Goal: Task Accomplishment & Management: Complete application form

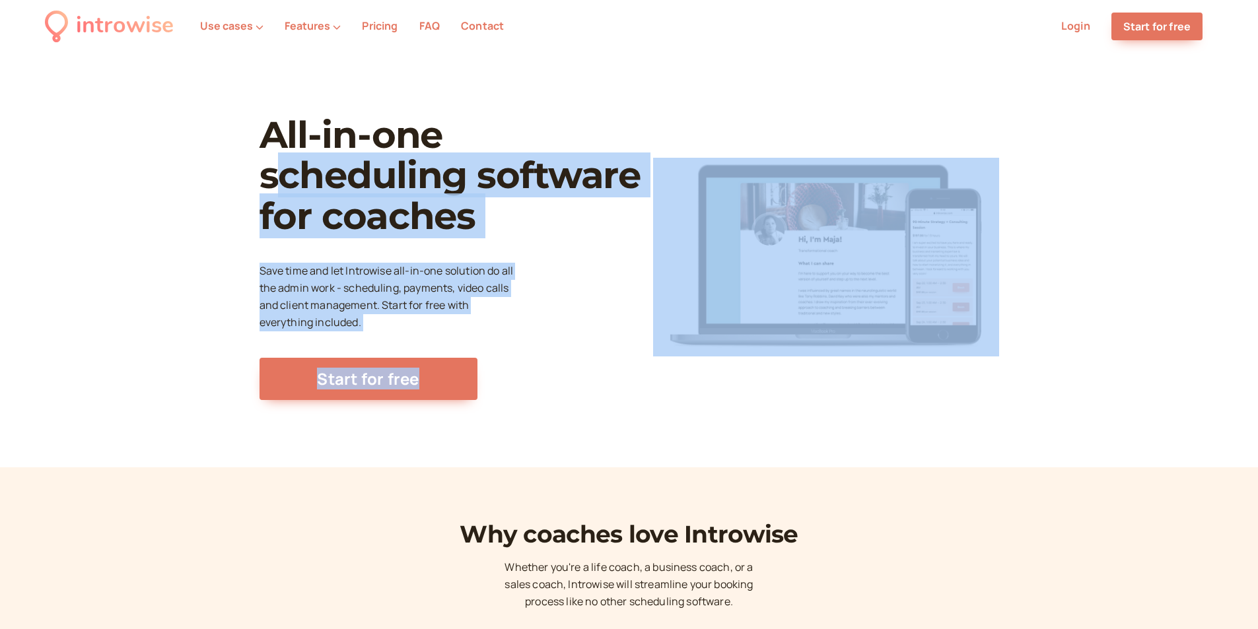
drag, startPoint x: 338, startPoint y: 195, endPoint x: 754, endPoint y: 264, distance: 421.8
click at [754, 264] on div "All-in-one scheduling software for coaches Save time and let Introwise all-in-o…" at bounding box center [630, 258] width 740 height 378
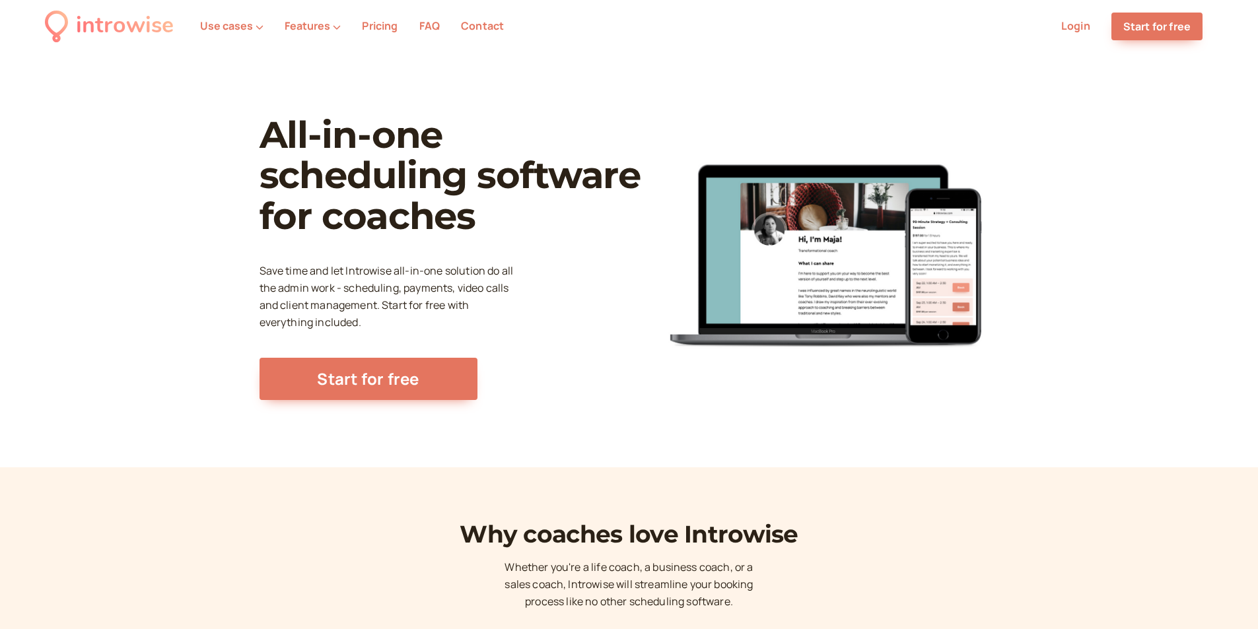
click at [598, 126] on h1 "All-in-one scheduling software for coaches" at bounding box center [451, 176] width 383 height 122
drag, startPoint x: 267, startPoint y: 265, endPoint x: 504, endPoint y: 284, distance: 237.9
click at [501, 285] on div "All-in-one scheduling software for coaches Save time and let Introwise all-in-o…" at bounding box center [451, 257] width 383 height 285
click at [534, 262] on div "All-in-one scheduling software for coaches Save time and let Introwise all-in-o…" at bounding box center [451, 257] width 383 height 285
drag, startPoint x: 260, startPoint y: 287, endPoint x: 504, endPoint y: 300, distance: 244.7
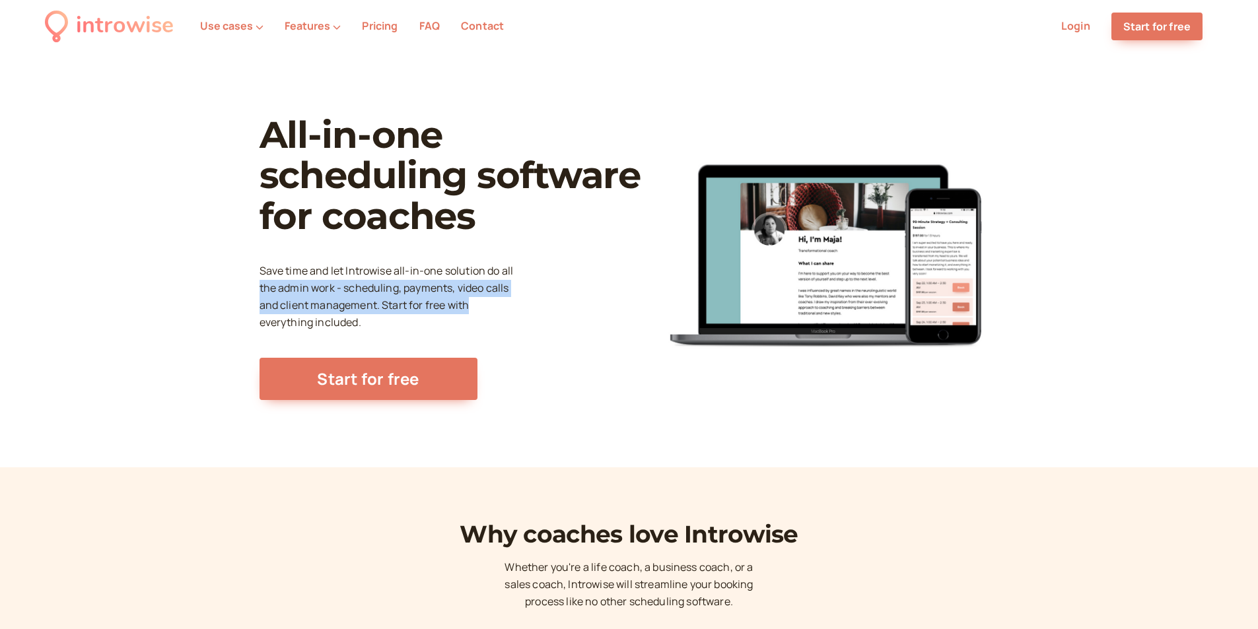
click at [500, 306] on p "Save time and let Introwise all-in-one solution do all the admin work - schedul…" at bounding box center [392, 297] width 264 height 69
click at [524, 269] on div "All-in-one scheduling software for coaches Save time and let Introwise all-in-o…" at bounding box center [451, 257] width 383 height 285
drag, startPoint x: 351, startPoint y: 287, endPoint x: 370, endPoint y: 285, distance: 19.2
click at [368, 286] on p "Save time and let Introwise all-in-one solution do all the admin work - schedul…" at bounding box center [392, 297] width 264 height 69
drag, startPoint x: 439, startPoint y: 294, endPoint x: 471, endPoint y: 301, distance: 33.2
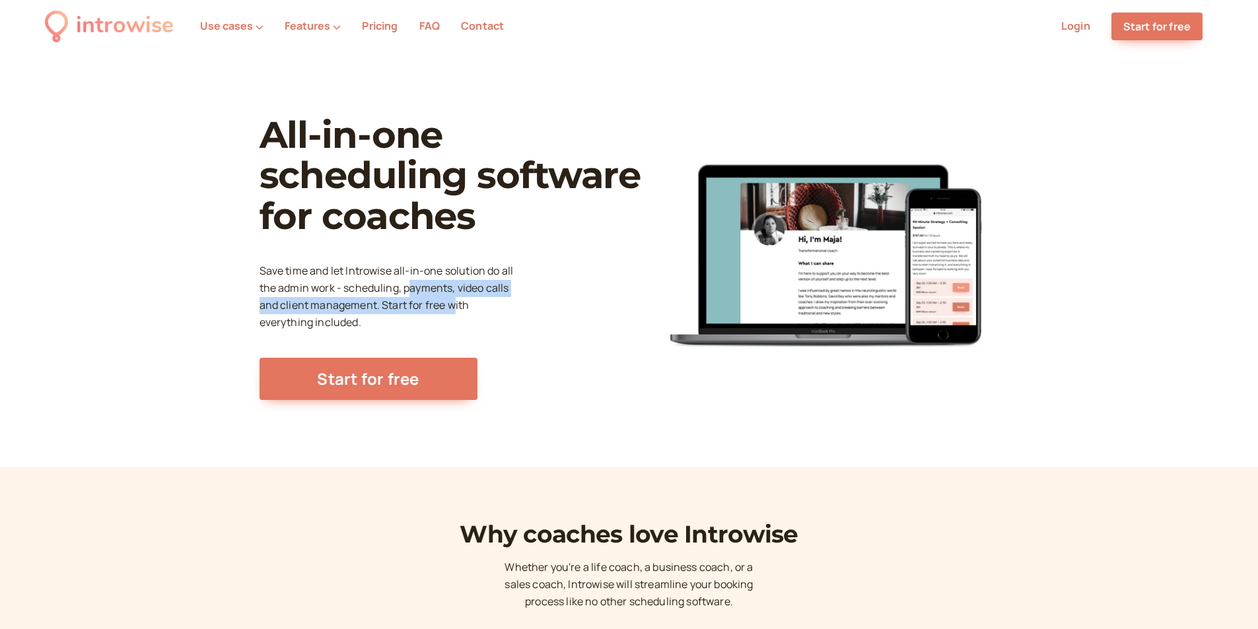
click at [460, 299] on p "Save time and let Introwise all-in-one solution do all the admin work - schedul…" at bounding box center [392, 297] width 264 height 69
drag, startPoint x: 487, startPoint y: 303, endPoint x: 530, endPoint y: 305, distance: 43.0
click at [531, 303] on div "All-in-one scheduling software for coaches Save time and let Introwise all-in-o…" at bounding box center [451, 257] width 383 height 285
drag, startPoint x: 299, startPoint y: 303, endPoint x: 456, endPoint y: 315, distance: 158.4
click at [440, 318] on p "Save time and let Introwise all-in-one solution do all the admin work - schedul…" at bounding box center [392, 297] width 264 height 69
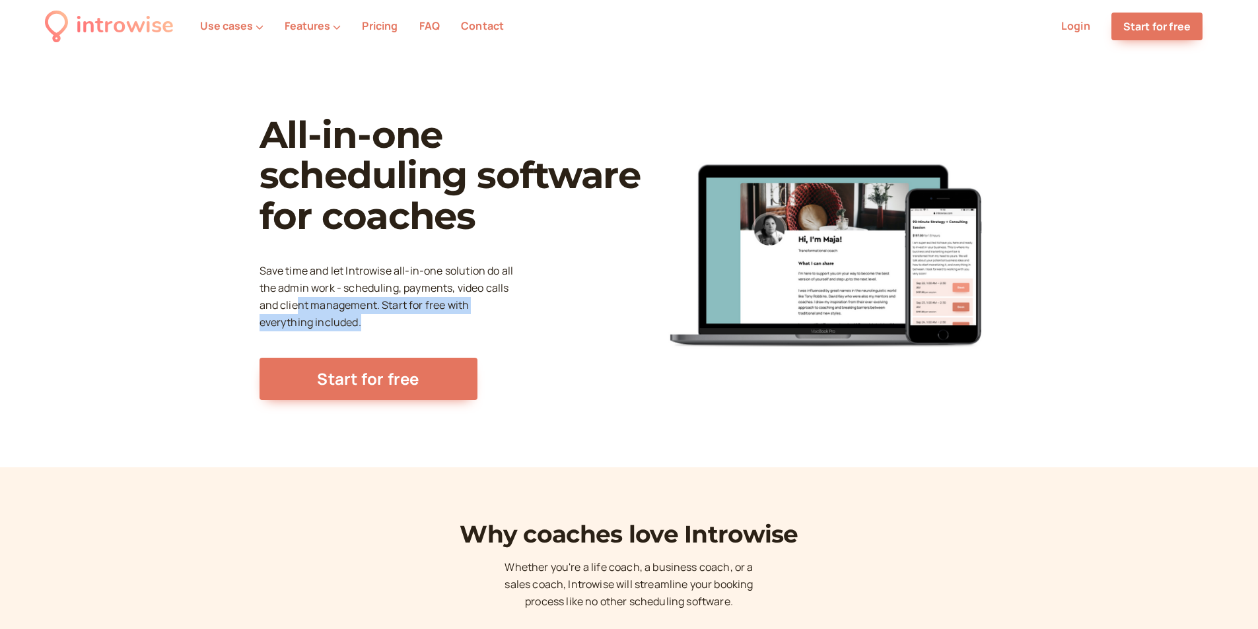
click at [525, 310] on div "All-in-one scheduling software for coaches Save time and let Introwise all-in-o…" at bounding box center [451, 257] width 383 height 285
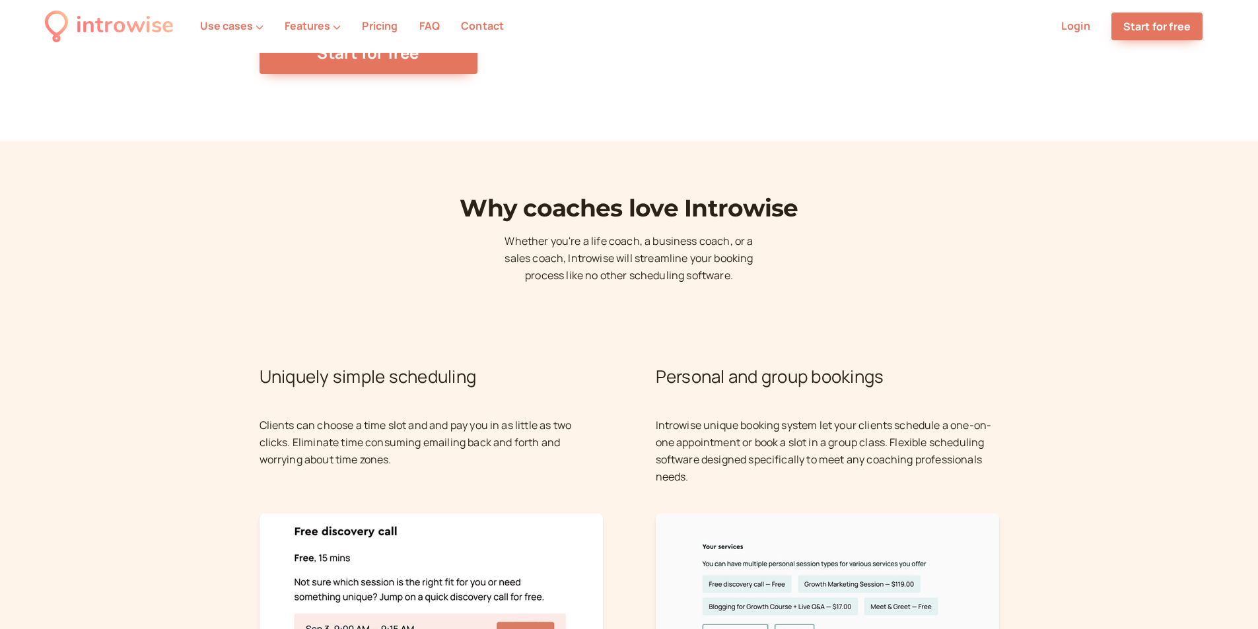
scroll to position [330, 0]
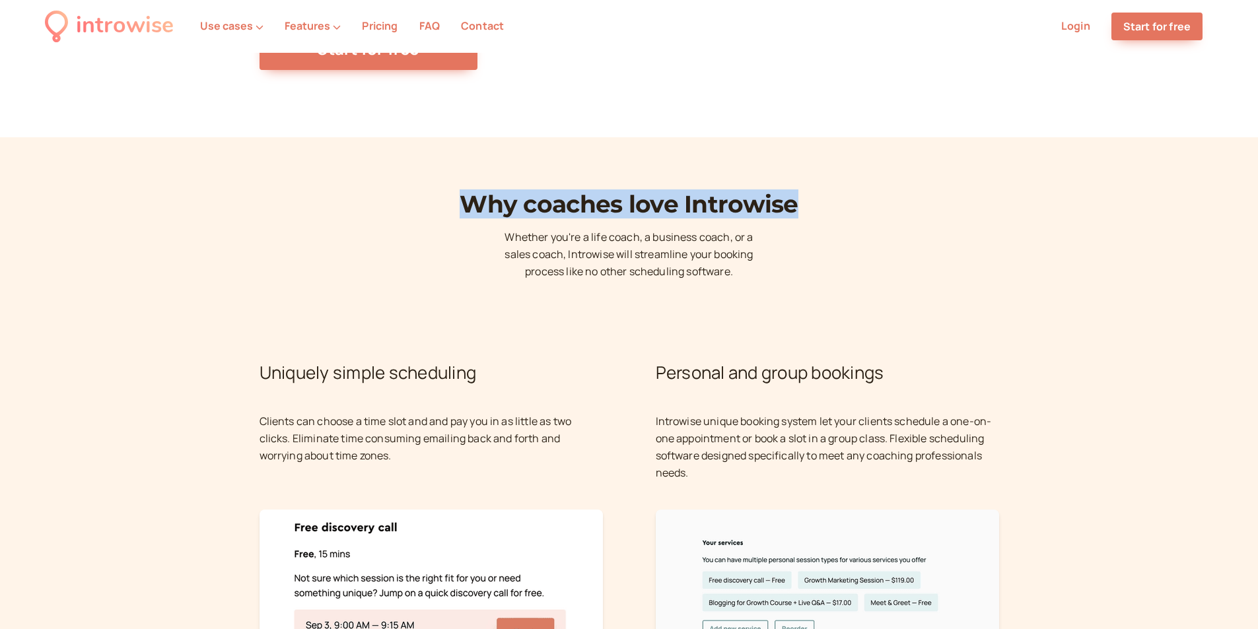
drag, startPoint x: 454, startPoint y: 199, endPoint x: 1091, endPoint y: 211, distance: 636.9
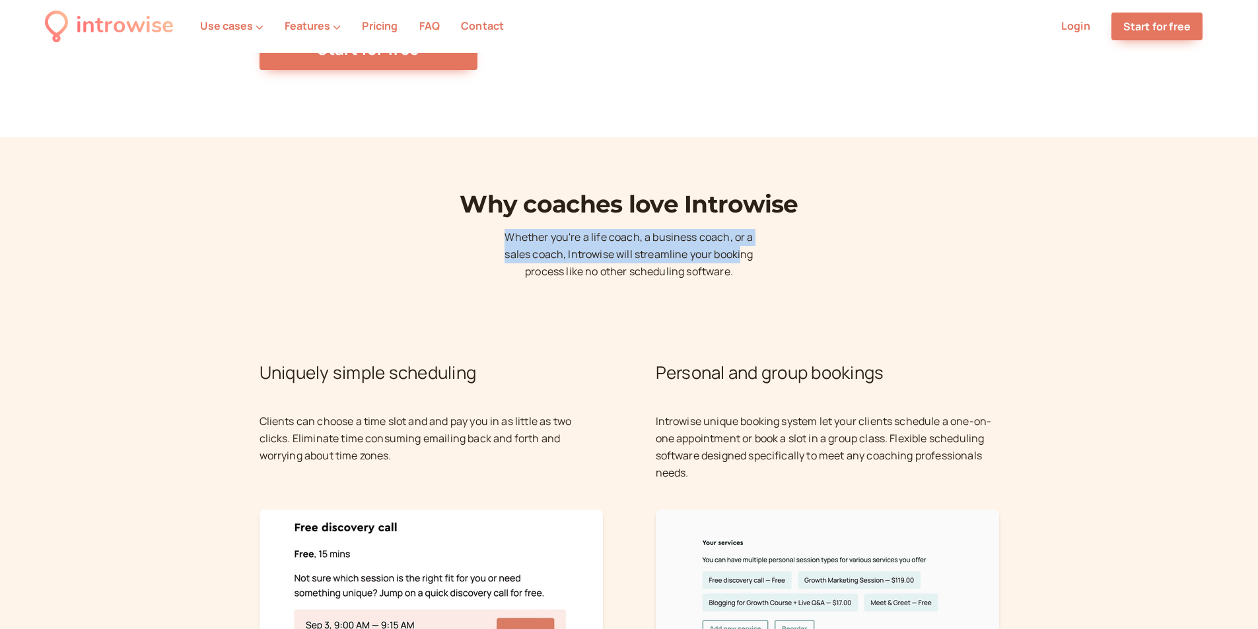
drag, startPoint x: 507, startPoint y: 242, endPoint x: 753, endPoint y: 253, distance: 246.6
click at [743, 253] on p "Whether you're a life coach, a business coach, or a sales coach, Introwise will…" at bounding box center [629, 255] width 264 height 52
click at [685, 248] on p "Whether you're a life coach, a business coach, or a sales coach, Introwise will…" at bounding box center [629, 255] width 264 height 52
drag, startPoint x: 610, startPoint y: 237, endPoint x: 762, endPoint y: 242, distance: 152.0
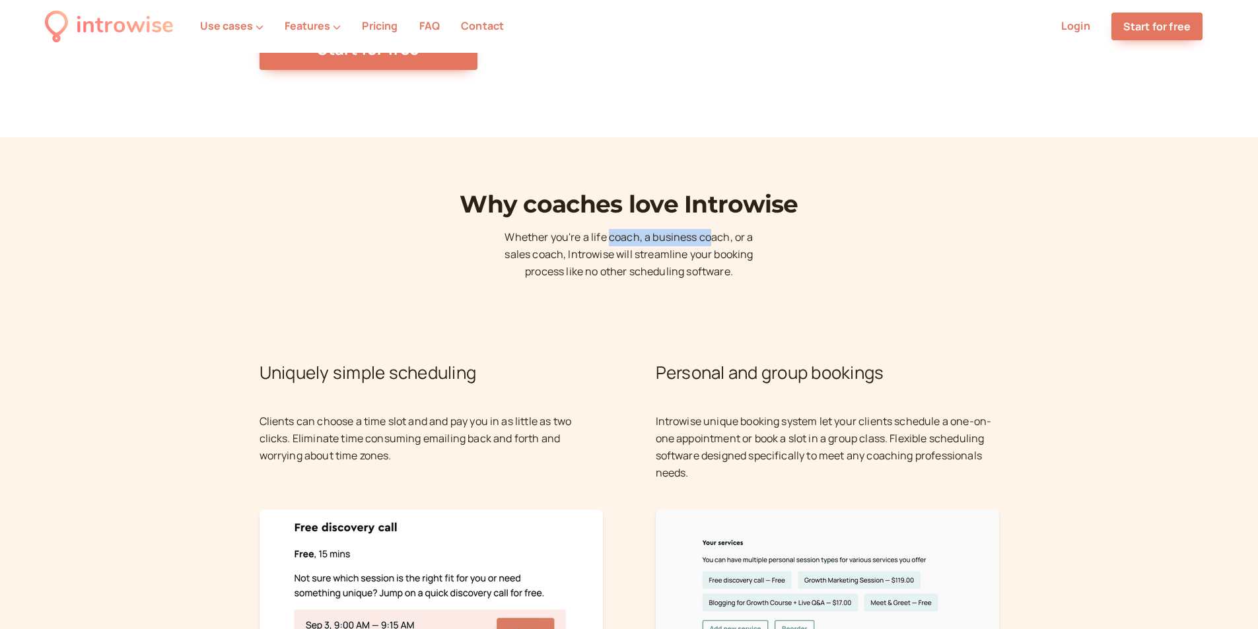
click at [722, 237] on p "Whether you're a life coach, a business coach, or a sales coach, Introwise will…" at bounding box center [629, 255] width 264 height 52
drag, startPoint x: 688, startPoint y: 254, endPoint x: 780, endPoint y: 254, distance: 92.5
click at [521, 254] on p "Whether you're a life coach, a business coach, or a sales coach, Introwise will…" at bounding box center [629, 255] width 264 height 52
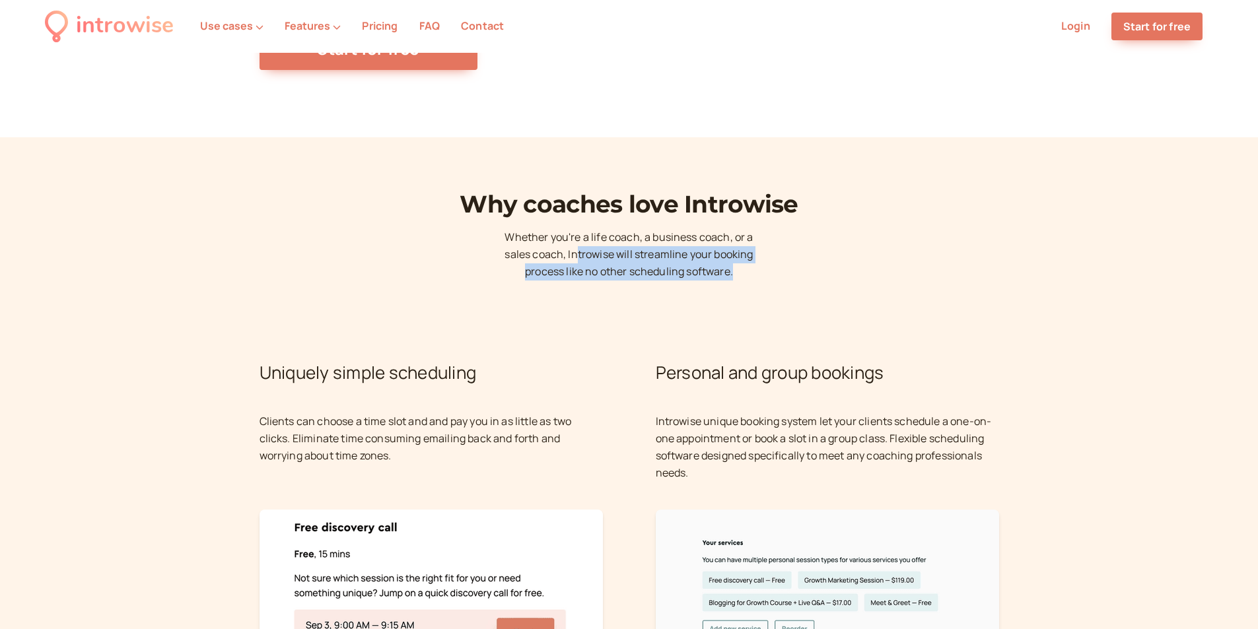
drag, startPoint x: 583, startPoint y: 252, endPoint x: 801, endPoint y: 271, distance: 218.8
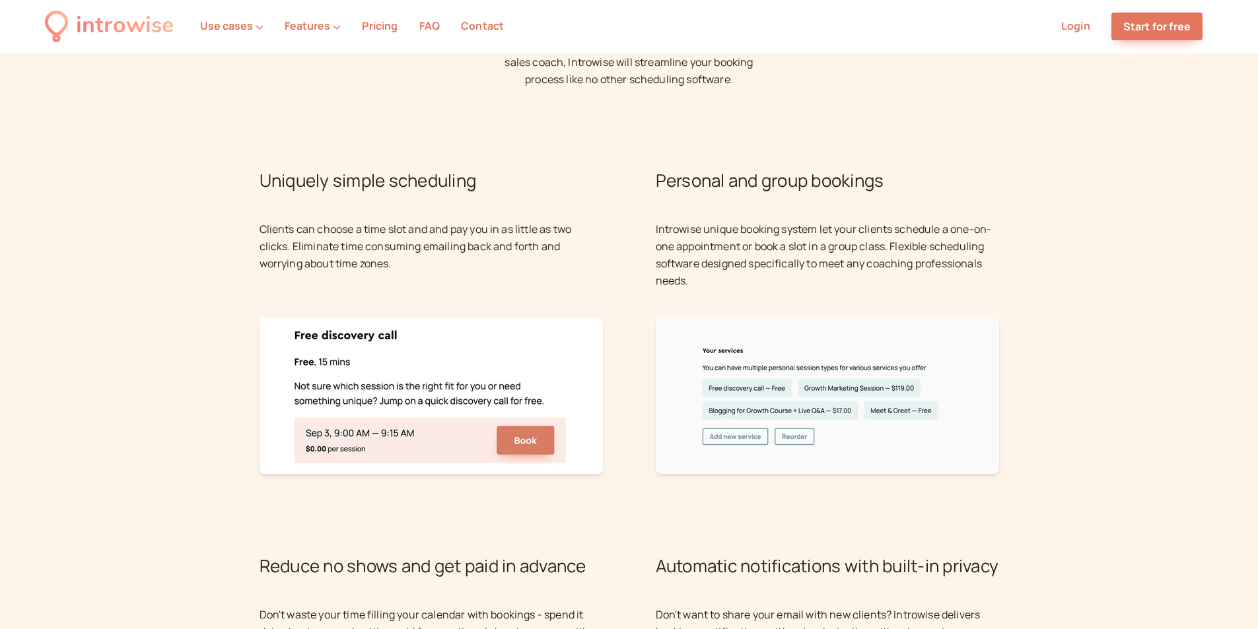
scroll to position [528, 0]
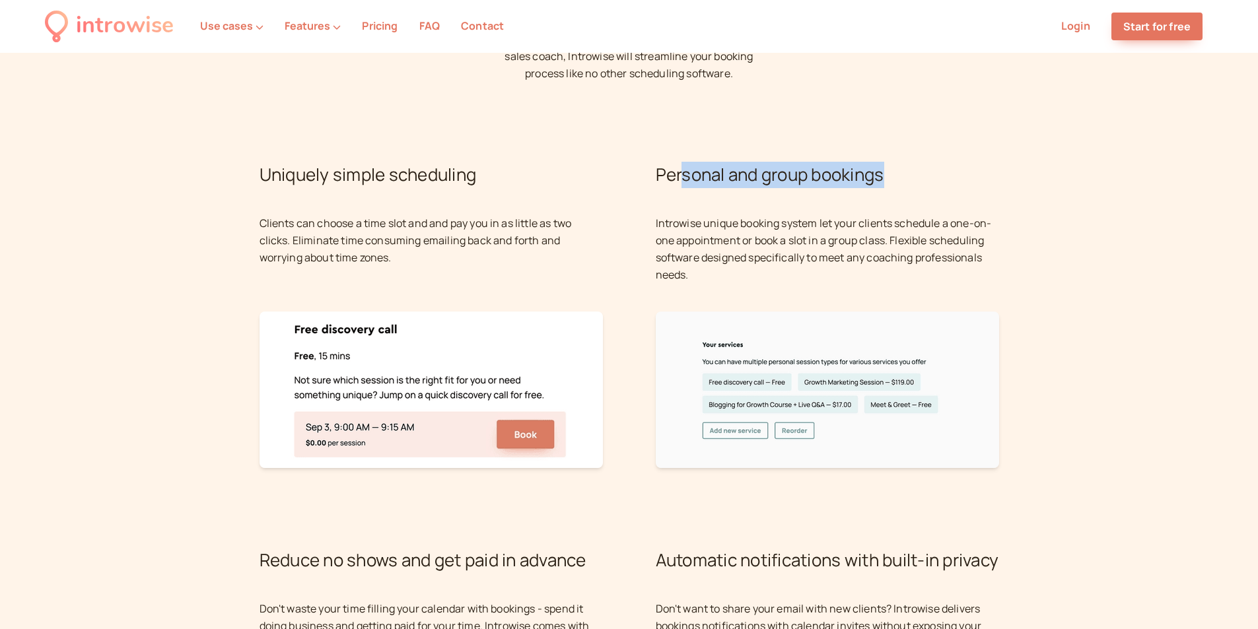
drag, startPoint x: 686, startPoint y: 175, endPoint x: 974, endPoint y: 176, distance: 287.3
click at [974, 176] on h2 "Personal and group bookings" at bounding box center [827, 175] width 343 height 26
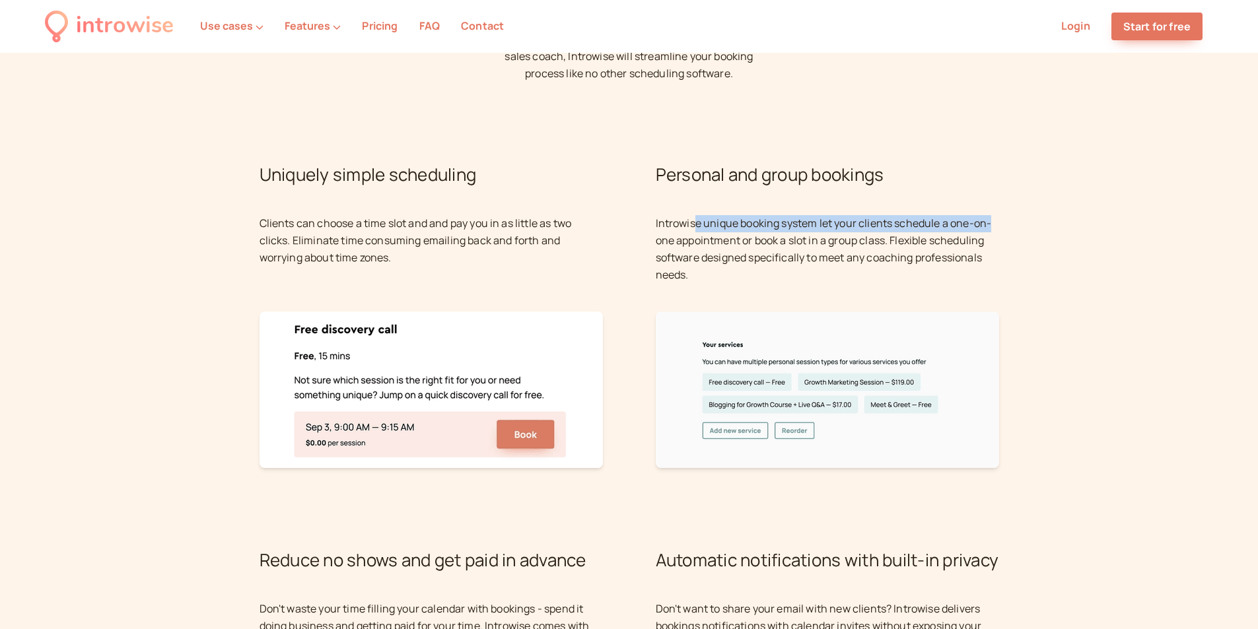
drag, startPoint x: 762, startPoint y: 231, endPoint x: 1067, endPoint y: 219, distance: 304.7
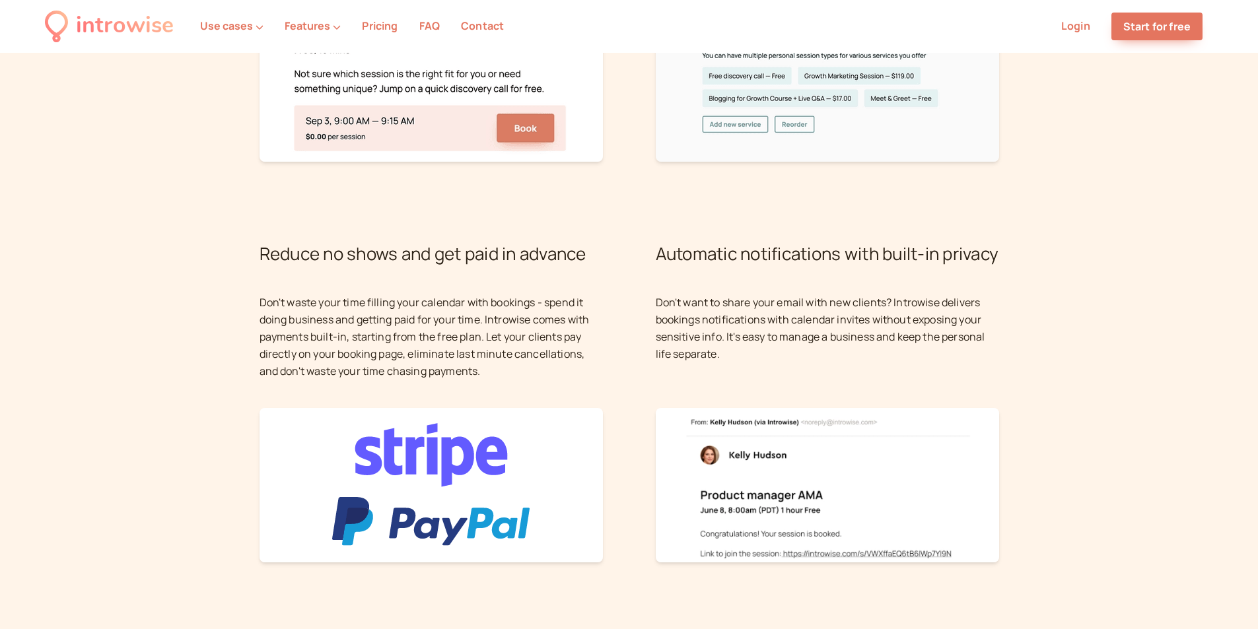
scroll to position [925, 0]
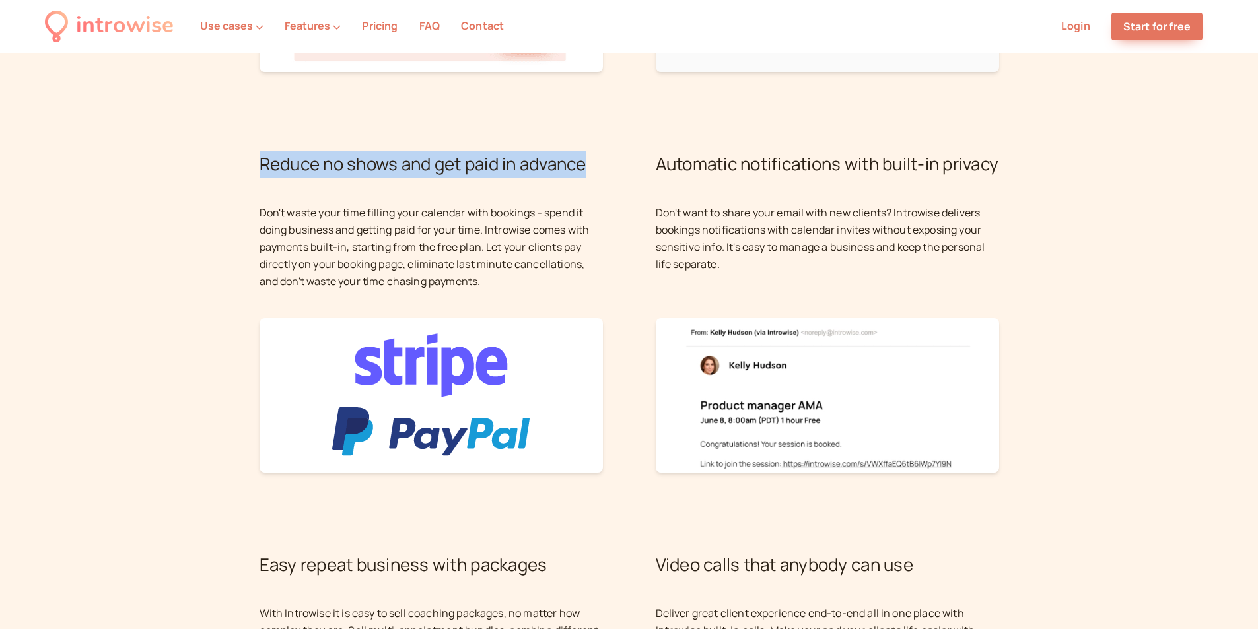
drag, startPoint x: 229, startPoint y: 143, endPoint x: 591, endPoint y: 184, distance: 363.6
click at [591, 184] on section "Why coaches love Introwise Whether you're a life coach, a business coach, or a …" at bounding box center [629, 252] width 1258 height 1418
click at [591, 184] on div "Reduce no shows and get paid in advance Don't waste your time filling your cale…" at bounding box center [431, 312] width 343 height 322
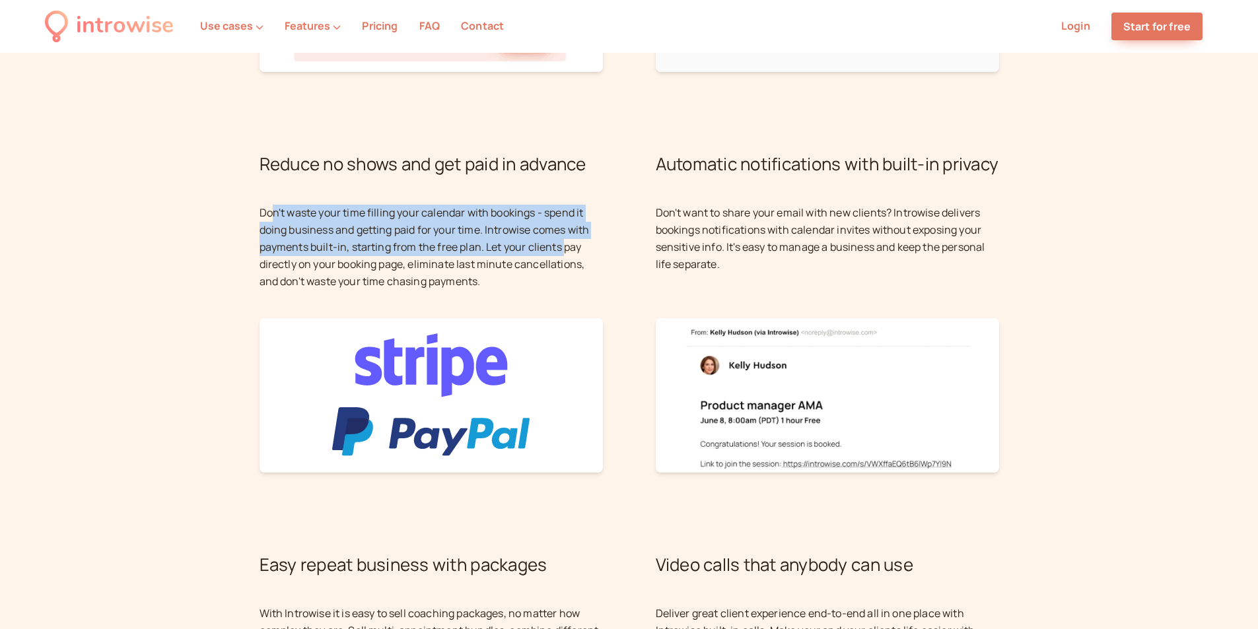
drag, startPoint x: 270, startPoint y: 221, endPoint x: 568, endPoint y: 252, distance: 299.5
click at [568, 252] on p "Don't waste your time filling your calendar with bookings - spend it doing busi…" at bounding box center [431, 248] width 343 height 86
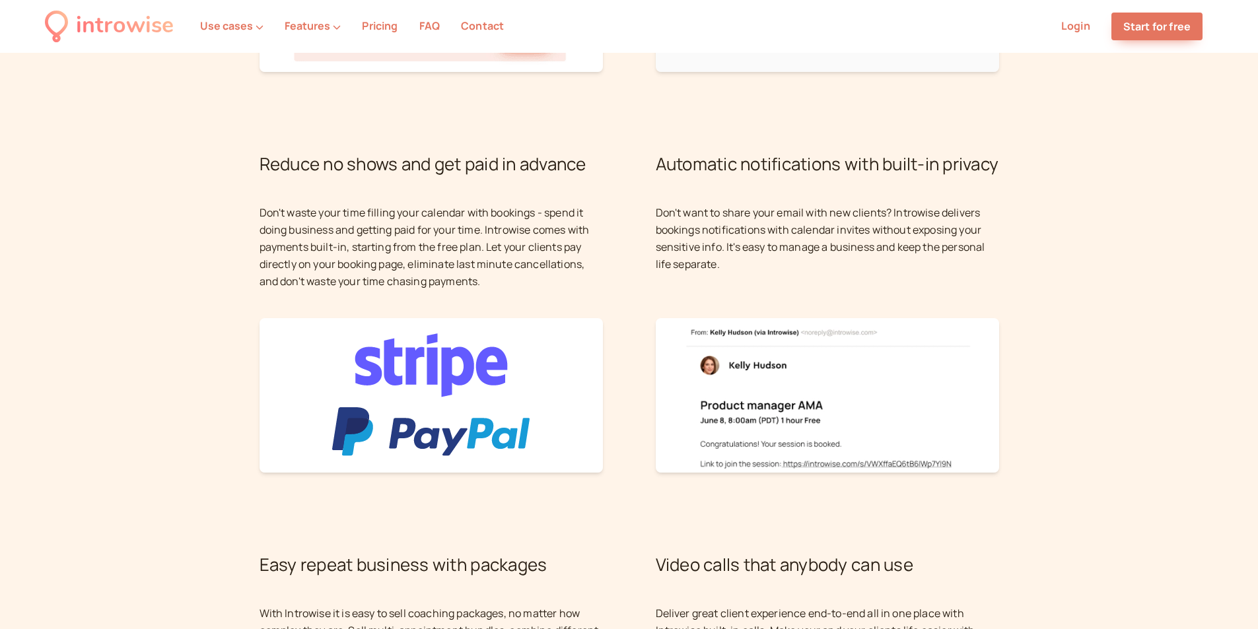
click at [585, 176] on h2 "Reduce no shows and get paid in advance" at bounding box center [431, 164] width 343 height 26
click at [570, 209] on p "Don't waste your time filling your calendar with bookings - spend it doing busi…" at bounding box center [431, 248] width 343 height 86
click at [464, 227] on p "Don't waste your time filling your calendar with bookings - spend it doing busi…" at bounding box center [431, 248] width 343 height 86
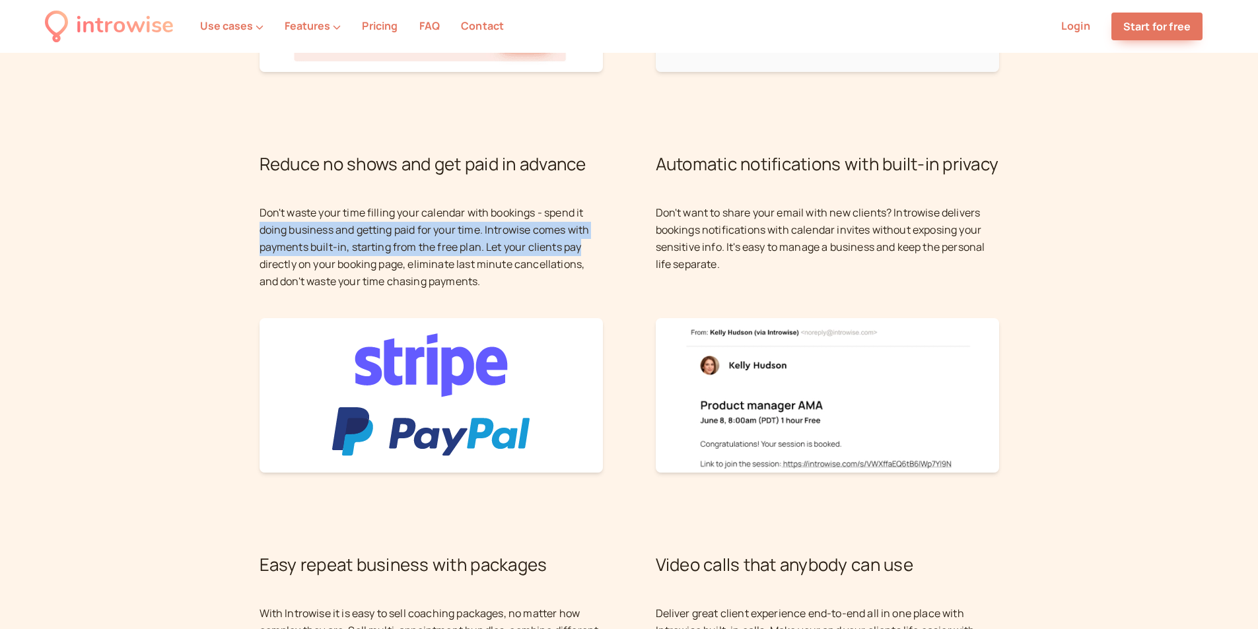
drag, startPoint x: 254, startPoint y: 230, endPoint x: 649, endPoint y: 254, distance: 395.7
click at [643, 252] on section "Why coaches love Introwise Whether you're a life coach, a business coach, or a …" at bounding box center [629, 252] width 1258 height 1418
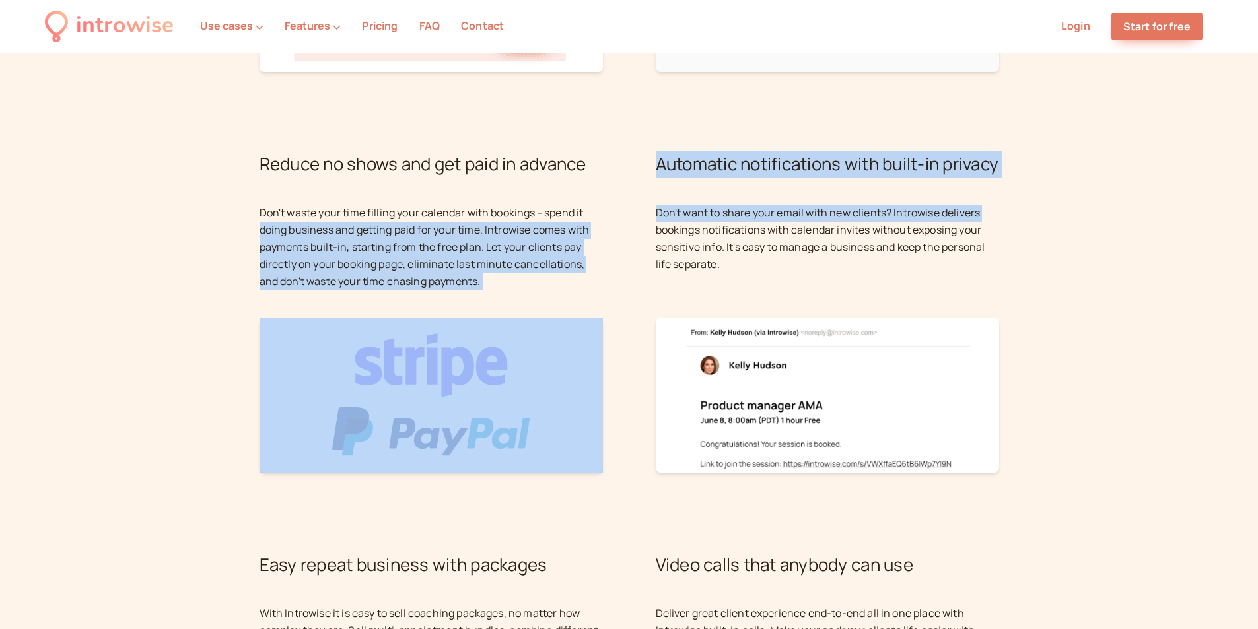
click at [594, 268] on p "Don't waste your time filling your calendar with bookings - spend it doing busi…" at bounding box center [431, 248] width 343 height 86
click at [433, 273] on p "Don't waste your time filling your calendar with bookings - spend it doing busi…" at bounding box center [431, 248] width 343 height 86
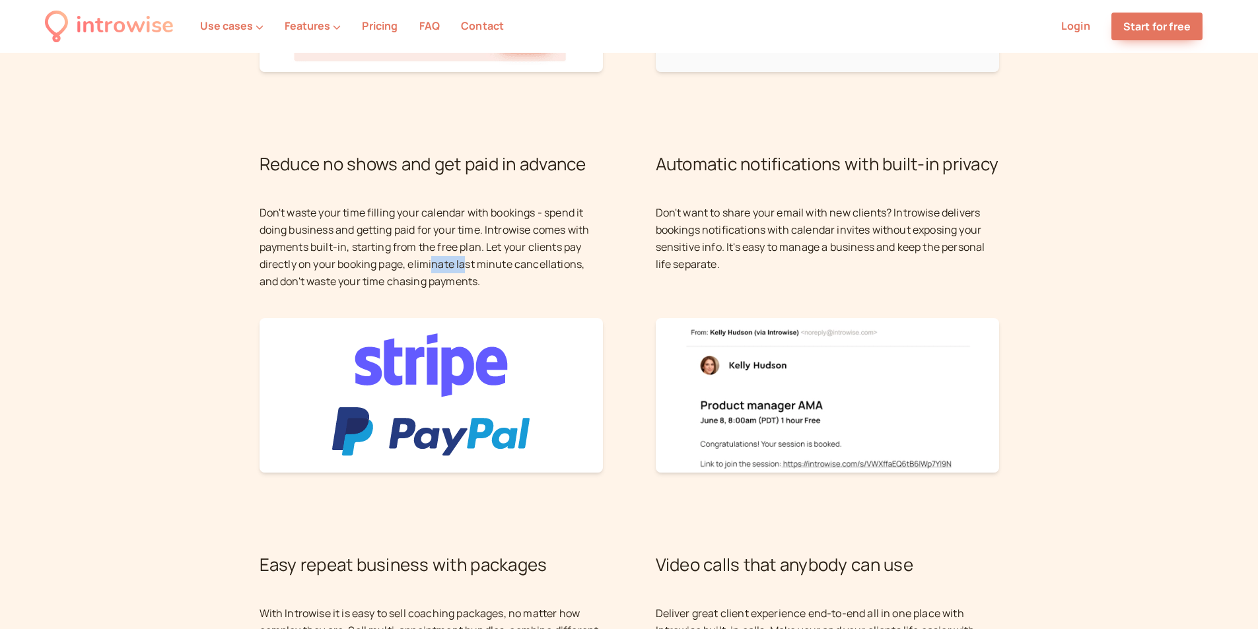
drag, startPoint x: 464, startPoint y: 271, endPoint x: 517, endPoint y: 270, distance: 52.8
click at [484, 273] on p "Don't waste your time filling your calendar with bookings - spend it doing busi…" at bounding box center [431, 248] width 343 height 86
drag, startPoint x: 702, startPoint y: 235, endPoint x: 777, endPoint y: 241, distance: 75.5
click at [727, 236] on p "Don't want to share your email with new clients? Introwise delivers bookings no…" at bounding box center [827, 248] width 343 height 86
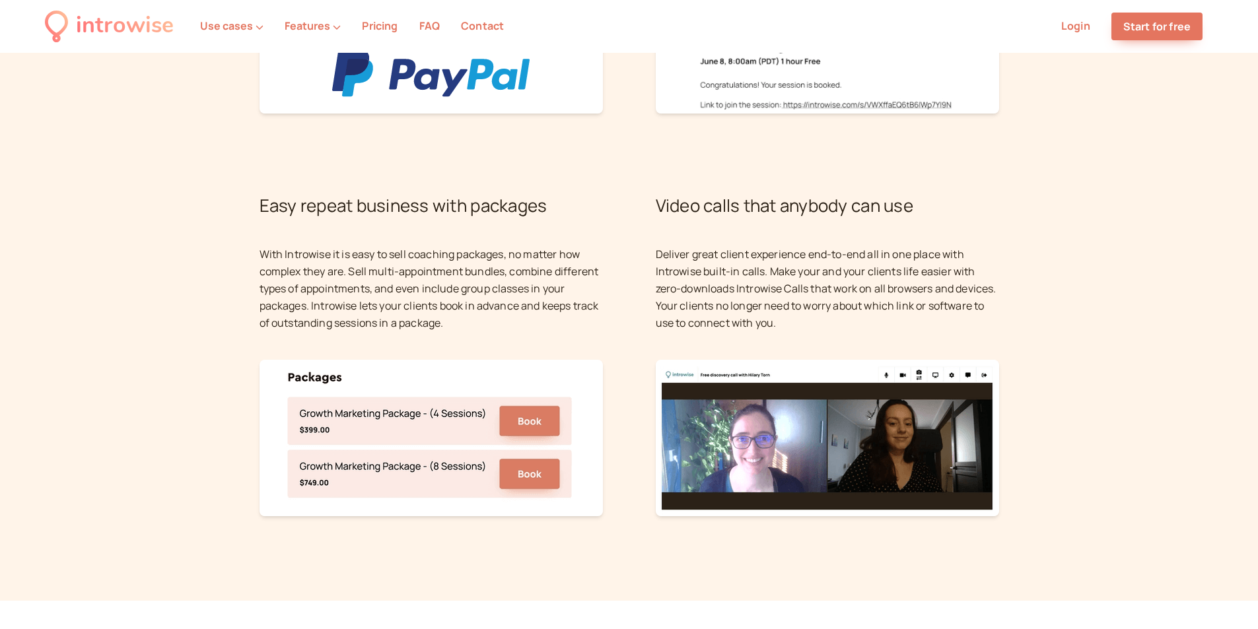
scroll to position [1387, 0]
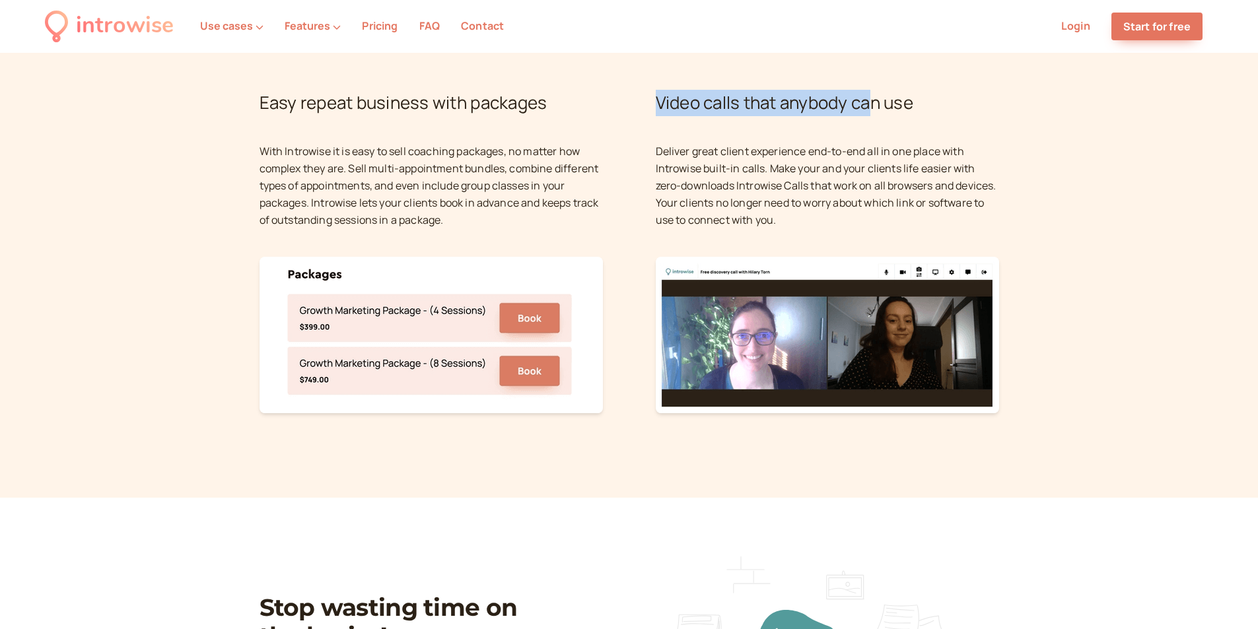
drag, startPoint x: 647, startPoint y: 126, endPoint x: 892, endPoint y: 118, distance: 244.5
click at [895, 116] on h2 "Video calls that anybody can use" at bounding box center [827, 103] width 343 height 26
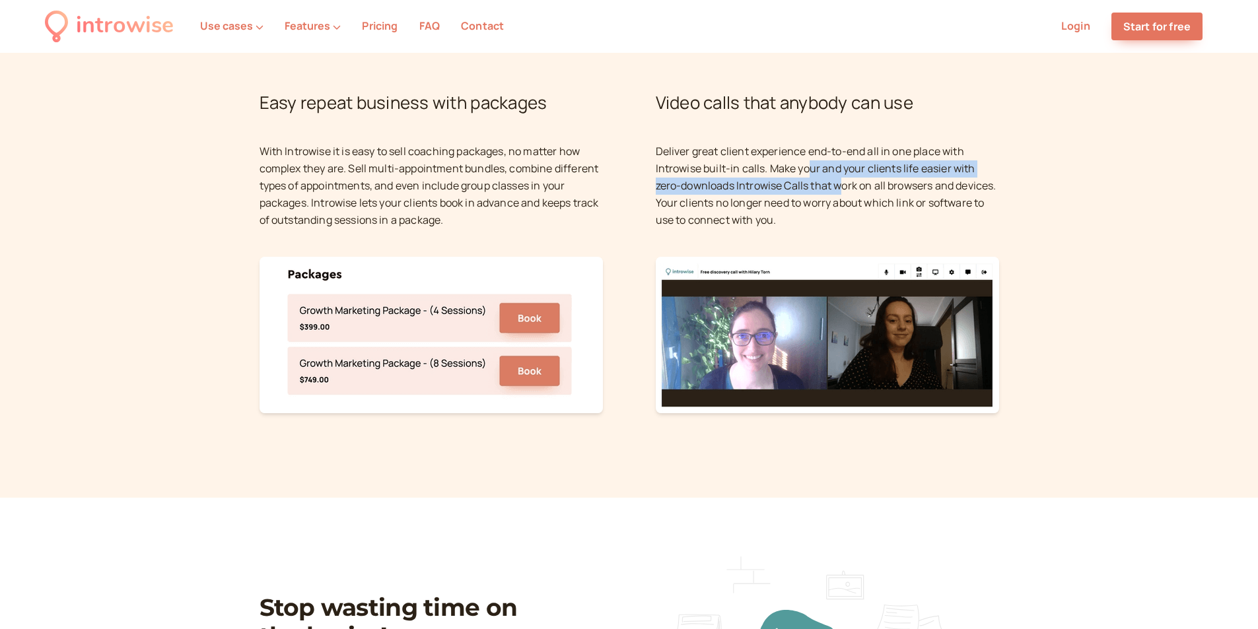
drag, startPoint x: 809, startPoint y: 181, endPoint x: 870, endPoint y: 188, distance: 61.2
click at [862, 188] on p "Deliver great client experience end-to-end all in one place with Introwise buil…" at bounding box center [827, 186] width 343 height 86
click at [819, 178] on p "Deliver great client experience end-to-end all in one place with Introwise buil…" at bounding box center [827, 186] width 343 height 86
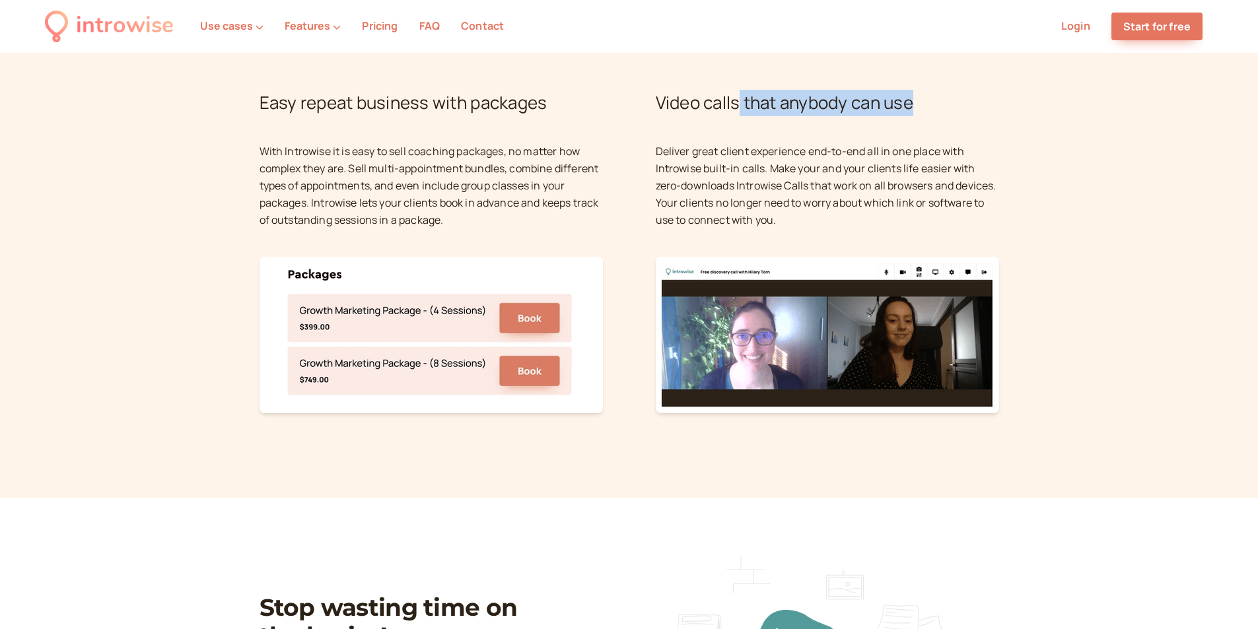
drag, startPoint x: 748, startPoint y: 101, endPoint x: 956, endPoint y: 119, distance: 208.8
click at [956, 116] on h2 "Video calls that anybody can use" at bounding box center [827, 103] width 343 height 26
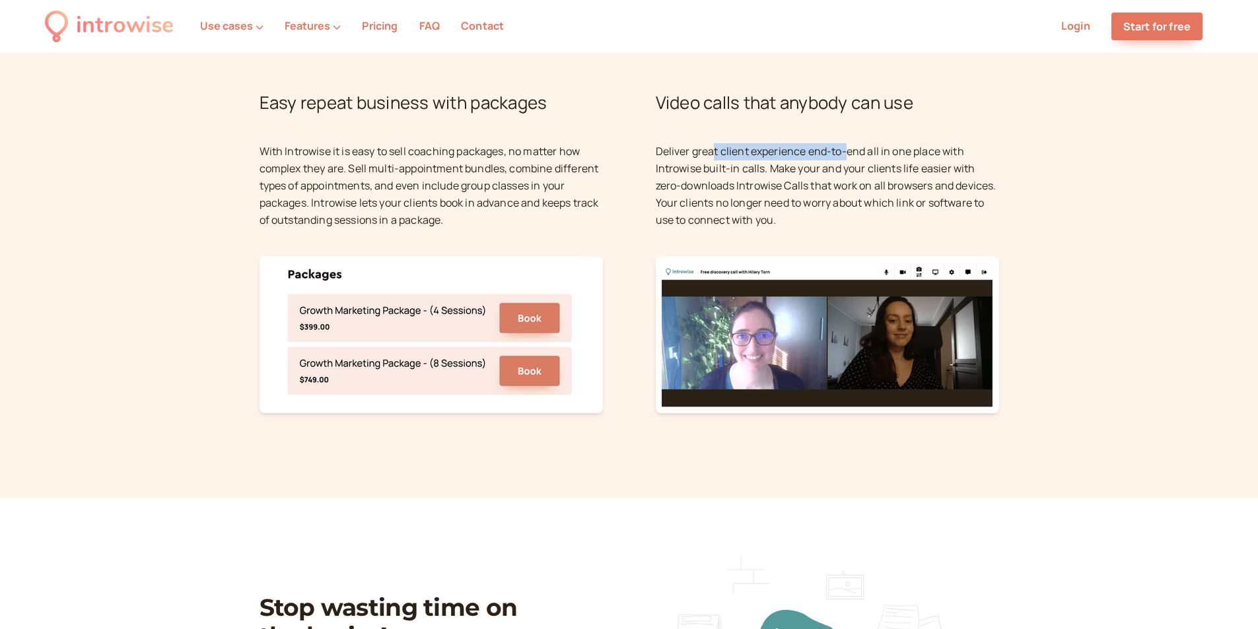
drag, startPoint x: 711, startPoint y: 154, endPoint x: 848, endPoint y: 157, distance: 136.8
click at [848, 157] on p "Deliver great client experience end-to-end all in one place with Introwise buil…" at bounding box center [827, 186] width 343 height 86
click at [923, 135] on div "Video calls that anybody can use Deliver great client experience end-to-end all…" at bounding box center [827, 252] width 343 height 324
drag, startPoint x: 951, startPoint y: 164, endPoint x: 1030, endPoint y: 172, distance: 80.3
click at [987, 168] on p "Deliver great client experience end-to-end all in one place with Introwise buil…" at bounding box center [827, 186] width 343 height 86
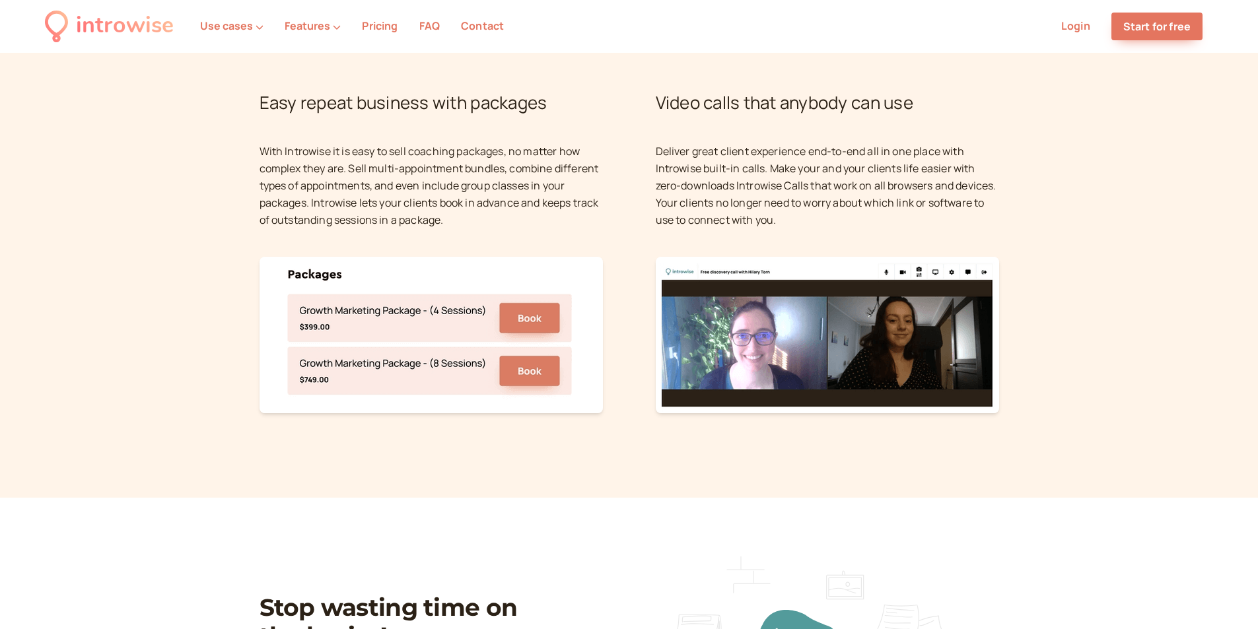
drag, startPoint x: 1030, startPoint y: 170, endPoint x: 825, endPoint y: 170, distance: 205.4
click at [714, 171] on p "Deliver great client experience end-to-end all in one place with Introwise buil…" at bounding box center [827, 186] width 343 height 86
drag, startPoint x: 714, startPoint y: 178, endPoint x: 777, endPoint y: 178, distance: 63.4
click at [775, 178] on p "Deliver great client experience end-to-end all in one place with Introwise buil…" at bounding box center [827, 186] width 343 height 86
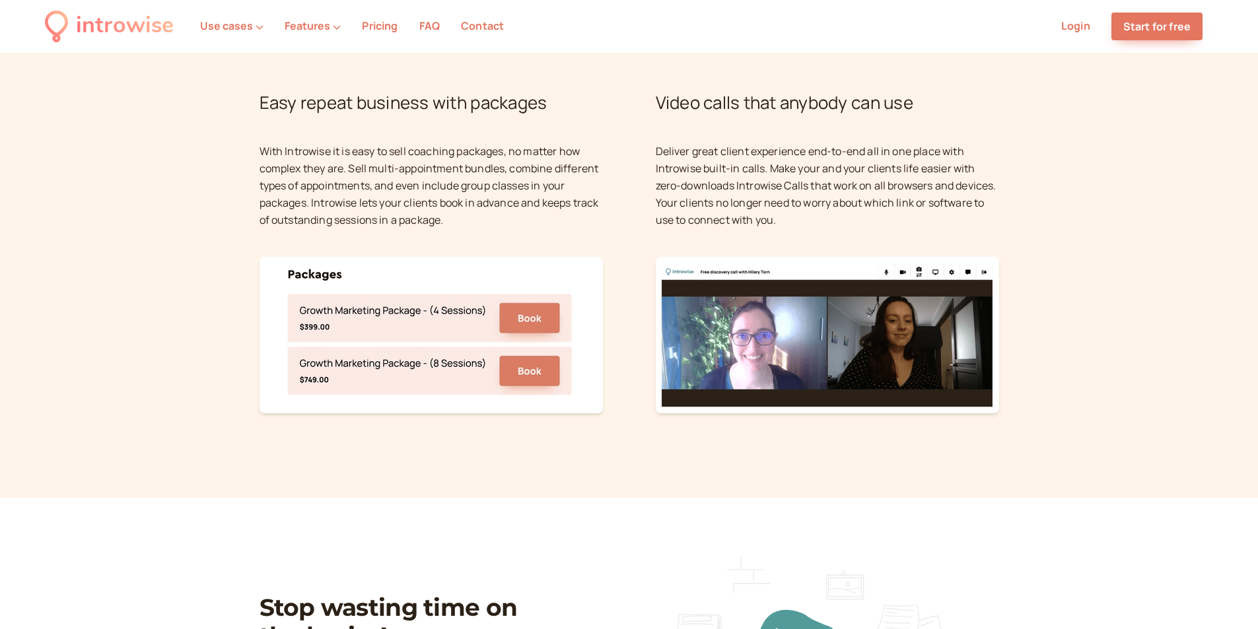
click at [834, 156] on p "Deliver great client experience end-to-end all in one place with Introwise buil…" at bounding box center [827, 186] width 343 height 86
drag, startPoint x: 659, startPoint y: 202, endPoint x: 766, endPoint y: 200, distance: 107.0
click at [749, 202] on p "Deliver great client experience end-to-end all in one place with Introwise buil…" at bounding box center [827, 186] width 343 height 86
drag, startPoint x: 777, startPoint y: 190, endPoint x: 1018, endPoint y: 190, distance: 240.4
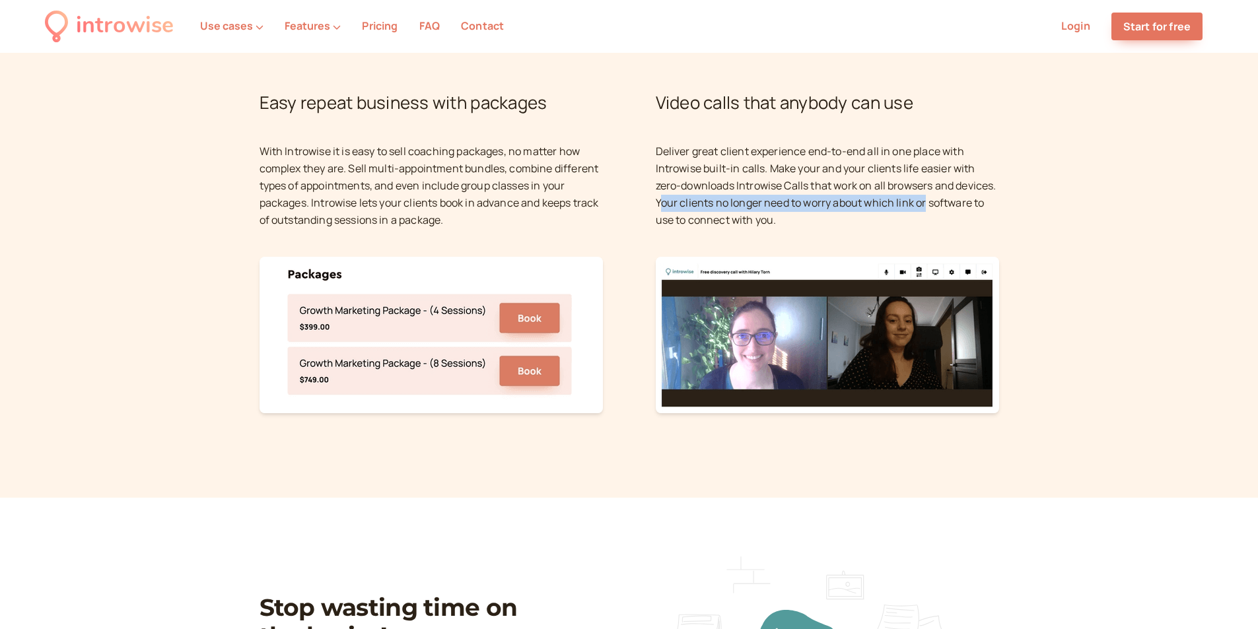
drag, startPoint x: 763, startPoint y: 216, endPoint x: 1005, endPoint y: 216, distance: 241.8
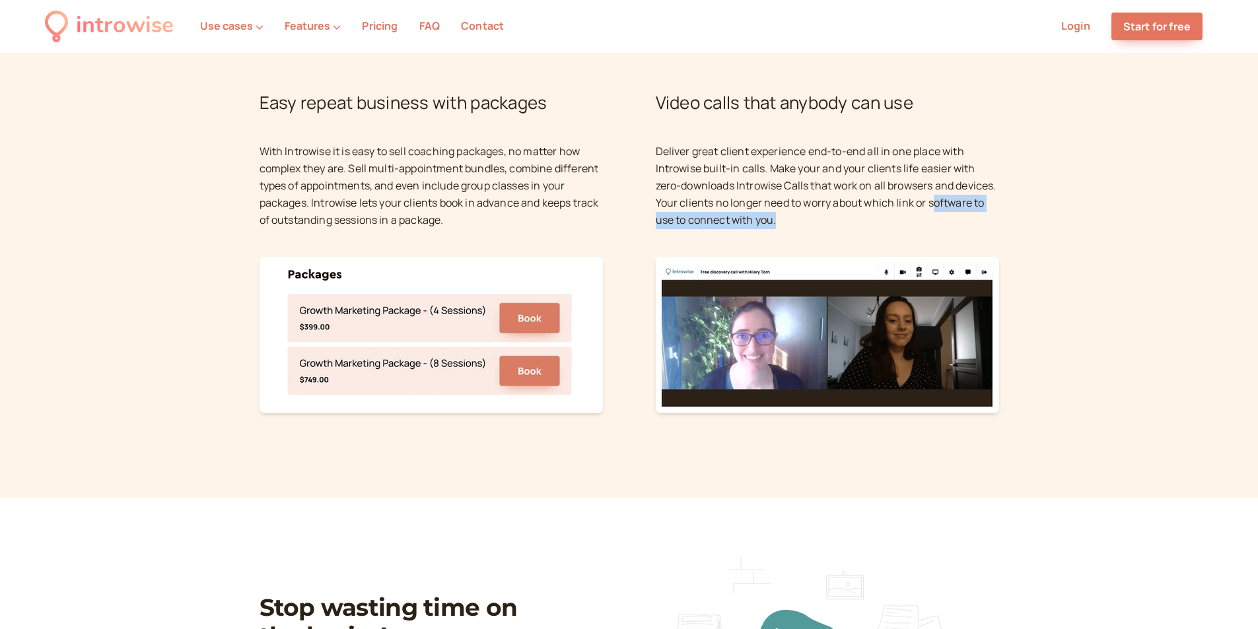
drag, startPoint x: 762, startPoint y: 237, endPoint x: 859, endPoint y: 238, distance: 97.8
click at [859, 229] on p "Deliver great client experience end-to-end all in one place with Introwise buil…" at bounding box center [827, 186] width 343 height 86
click at [872, 229] on p "Deliver great client experience end-to-end all in one place with Introwise buil…" at bounding box center [827, 186] width 343 height 86
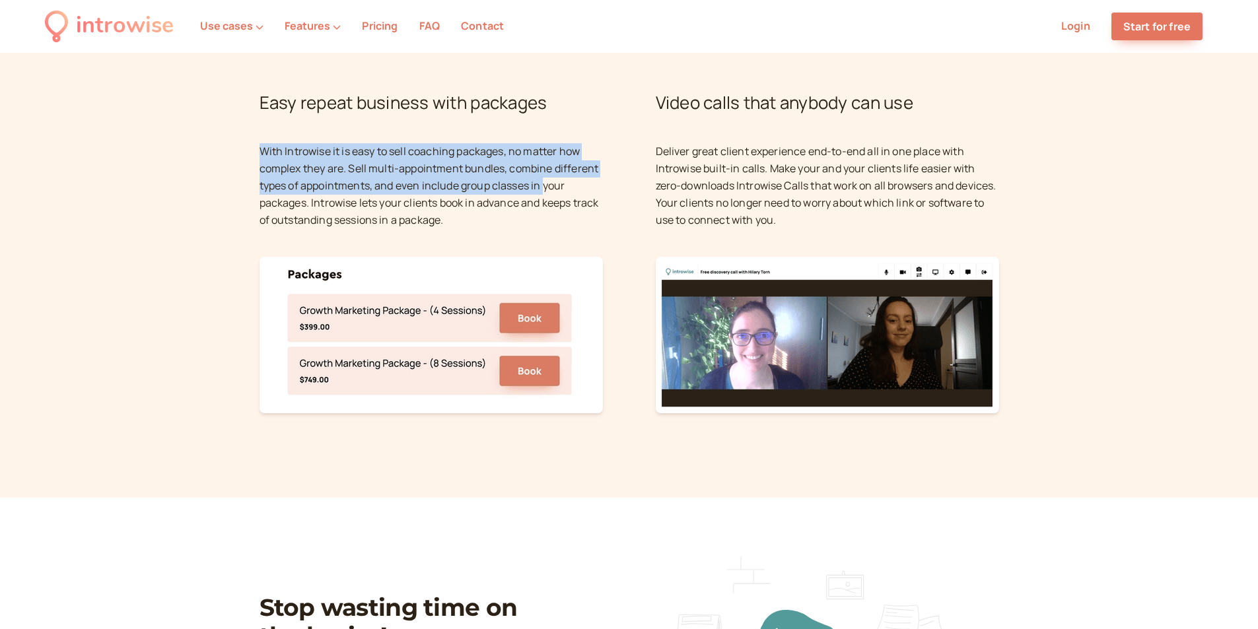
drag, startPoint x: 254, startPoint y: 159, endPoint x: 545, endPoint y: 199, distance: 293.4
click at [520, 144] on div "Easy repeat business with packages With Introwise it is easy to sell coaching p…" at bounding box center [431, 252] width 343 height 324
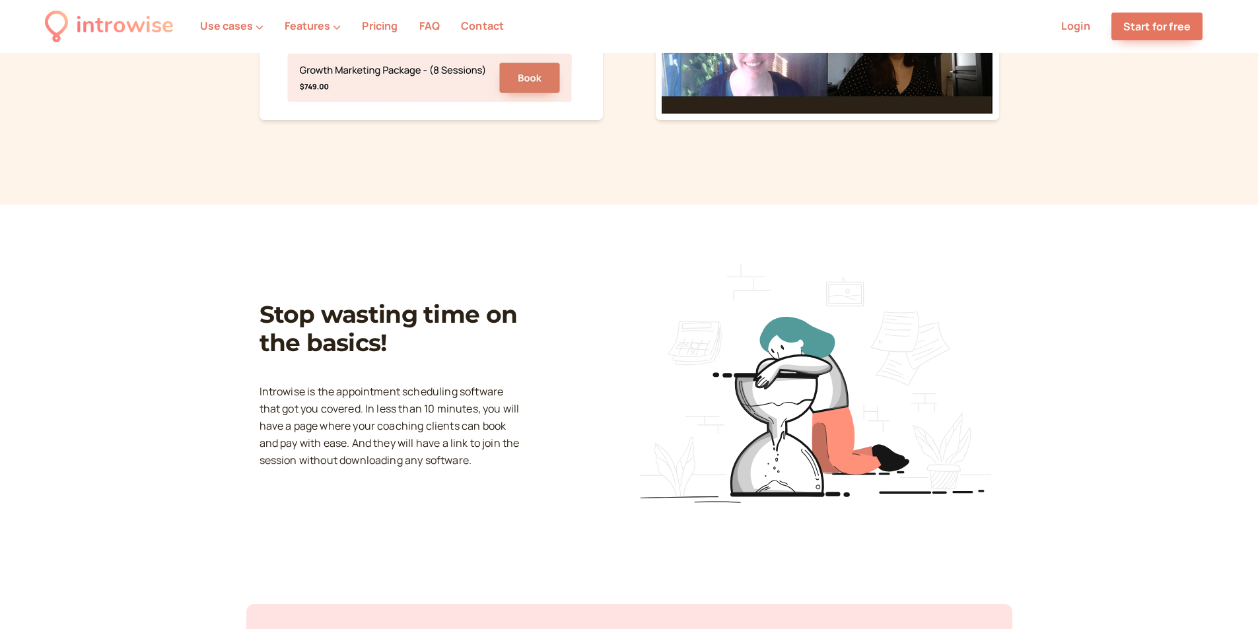
scroll to position [1783, 0]
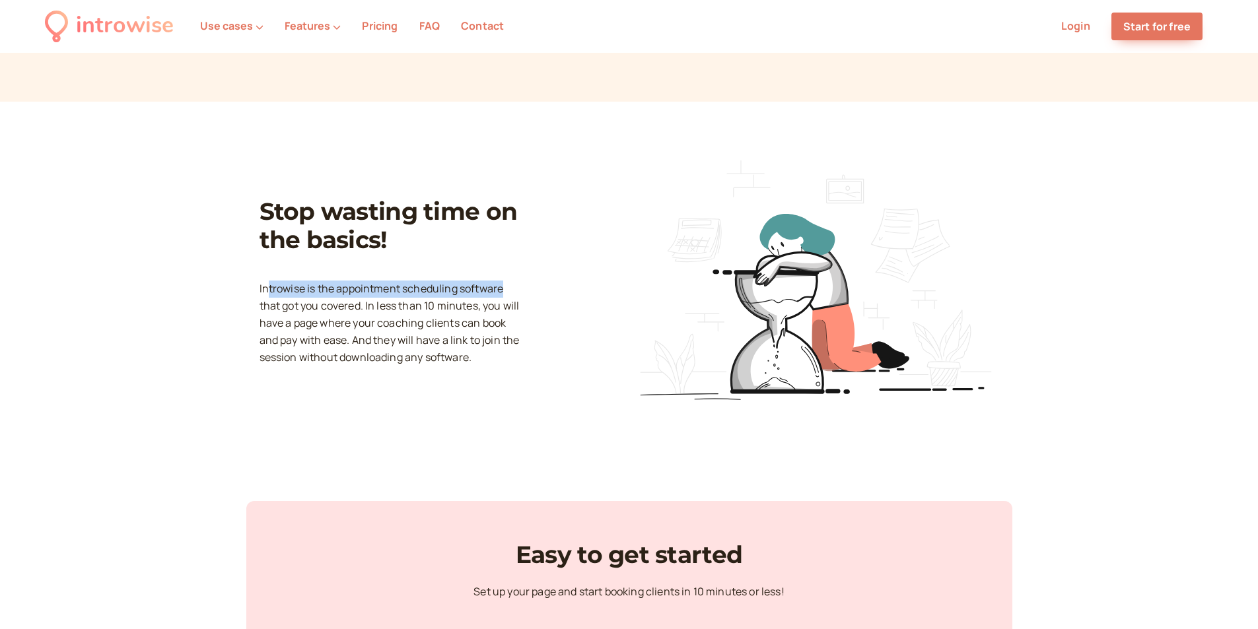
drag, startPoint x: 305, startPoint y: 293, endPoint x: 540, endPoint y: 293, distance: 234.5
click at [540, 293] on div "Stop wasting time on the basics! Introwise is the appointment scheduling softwa…" at bounding box center [630, 287] width 740 height 265
click at [542, 293] on div "Stop wasting time on the basics! Introwise is the appointment scheduling softwa…" at bounding box center [630, 287] width 740 height 265
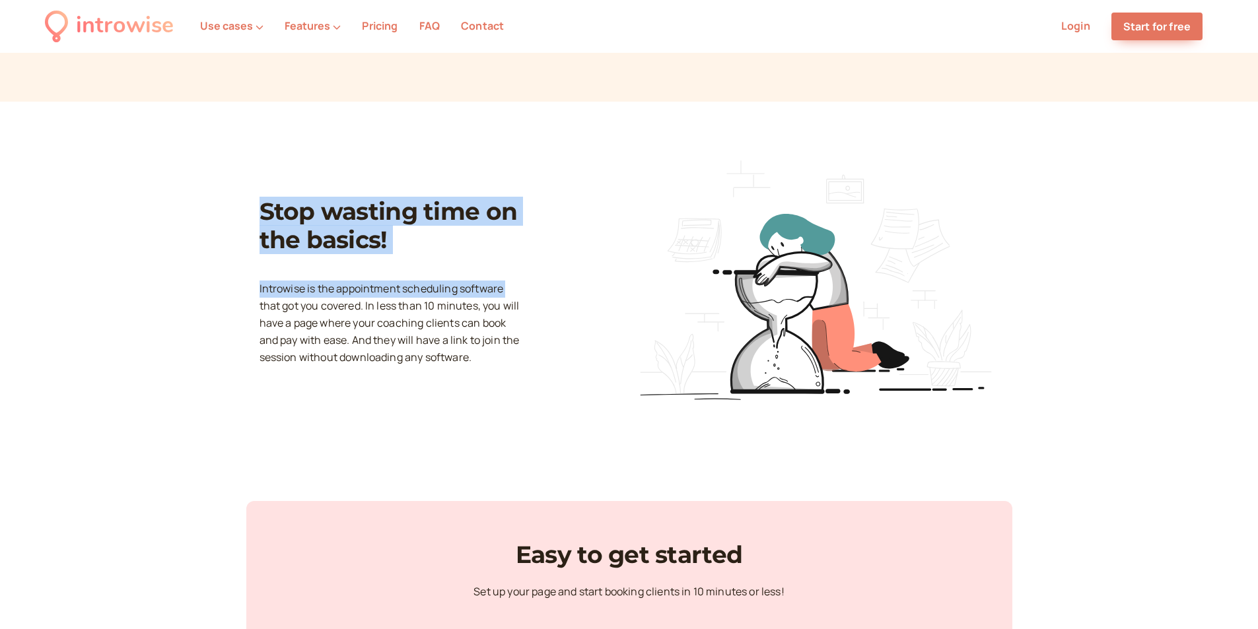
drag, startPoint x: 242, startPoint y: 312, endPoint x: 604, endPoint y: 323, distance: 361.5
click at [603, 323] on section "Stop wasting time on the basics! Introwise is the appointment scheduling softwa…" at bounding box center [629, 287] width 1258 height 371
click at [576, 313] on div "Stop wasting time on the basics! Introwise is the appointment scheduling softwa…" at bounding box center [630, 287] width 740 height 265
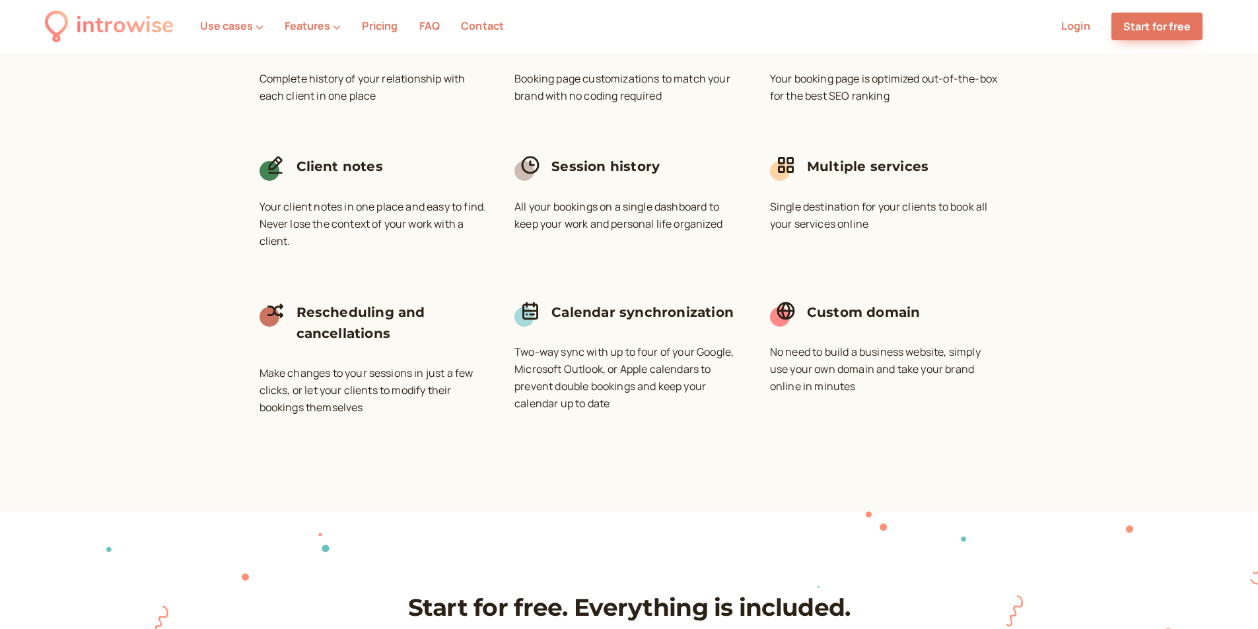
scroll to position [3910, 0]
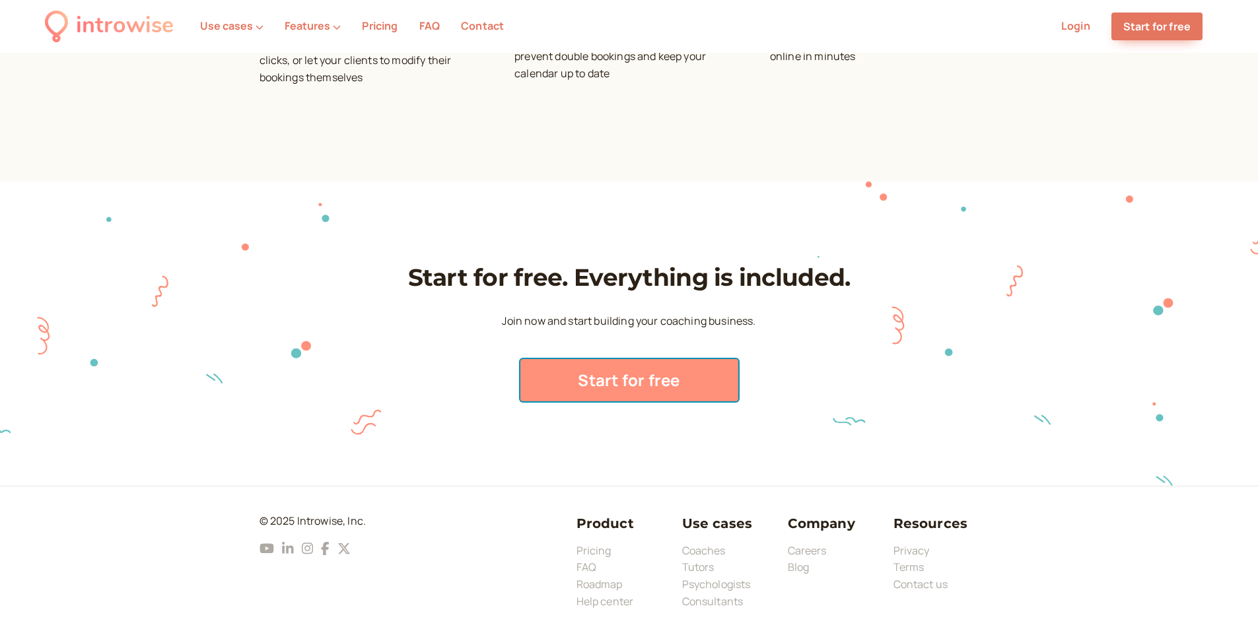
click at [637, 369] on link "Start for free" at bounding box center [630, 380] width 218 height 42
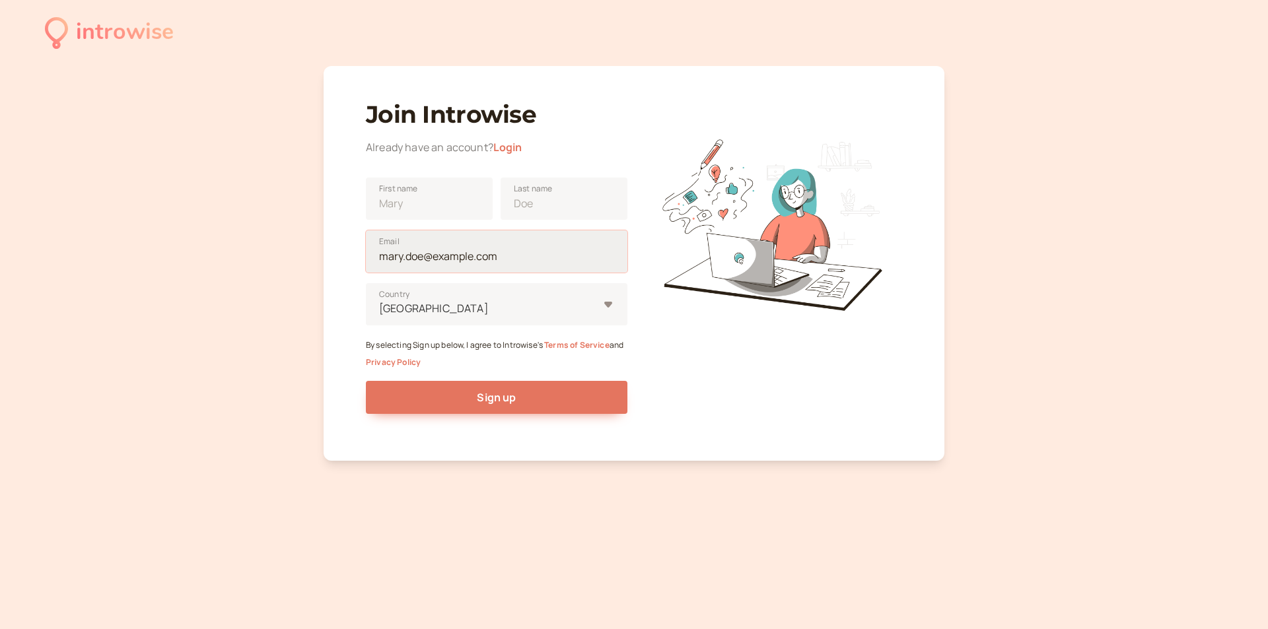
click at [486, 266] on input "Email" at bounding box center [497, 252] width 262 height 42
type input "[EMAIL_ADDRESS][DOMAIN_NAME]"
type input "[GEOGRAPHIC_DATA]"
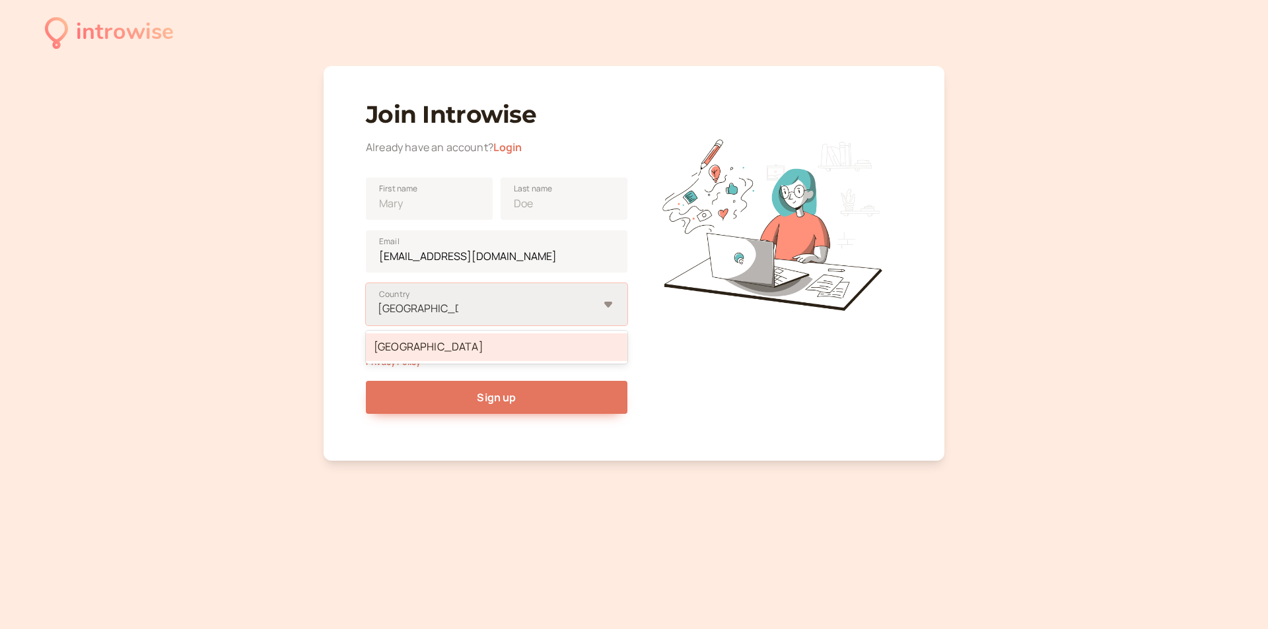
click at [467, 307] on div "[GEOGRAPHIC_DATA]" at bounding box center [488, 309] width 221 height 18
click at [458, 307] on input "[GEOGRAPHIC_DATA]" at bounding box center [418, 308] width 81 height 15
click at [478, 306] on div at bounding box center [488, 309] width 221 height 18
click at [458, 306] on input "option [GEOGRAPHIC_DATA], selected. option United Kingdom focused, 1 of 1. 1 re…" at bounding box center [418, 308] width 81 height 15
click at [456, 213] on input "First name" at bounding box center [429, 199] width 127 height 42
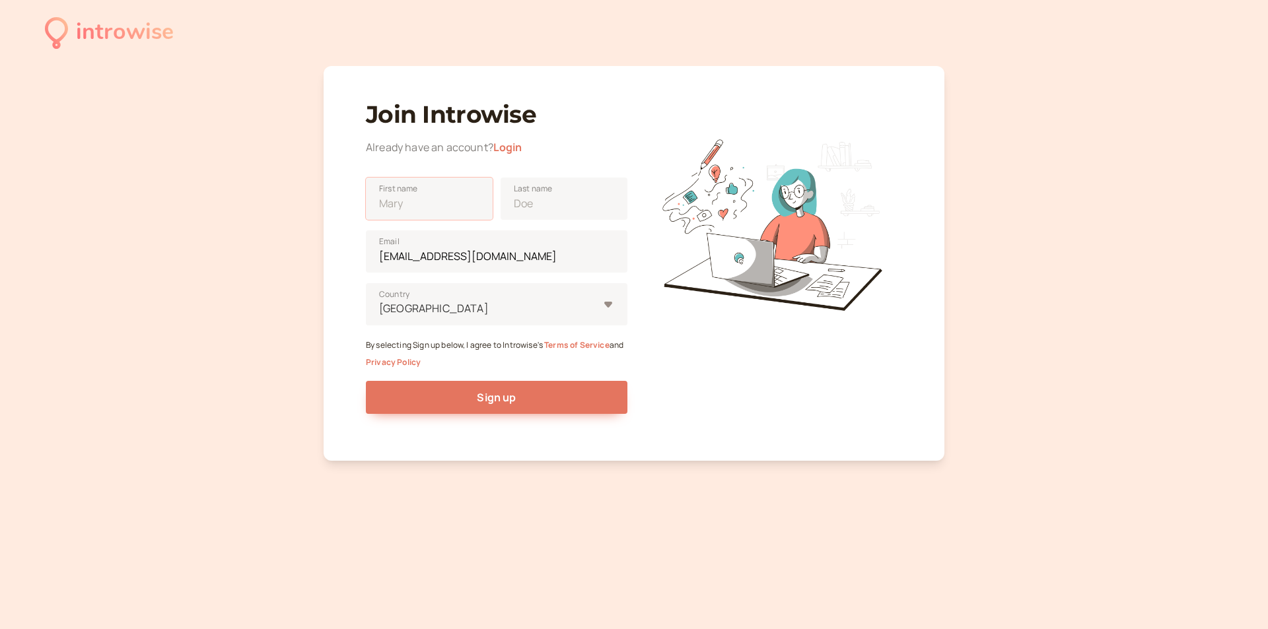
type input "[PERSON_NAME]"
click at [519, 209] on input "Last name" at bounding box center [564, 199] width 127 height 42
type input "Miralles Bravo"
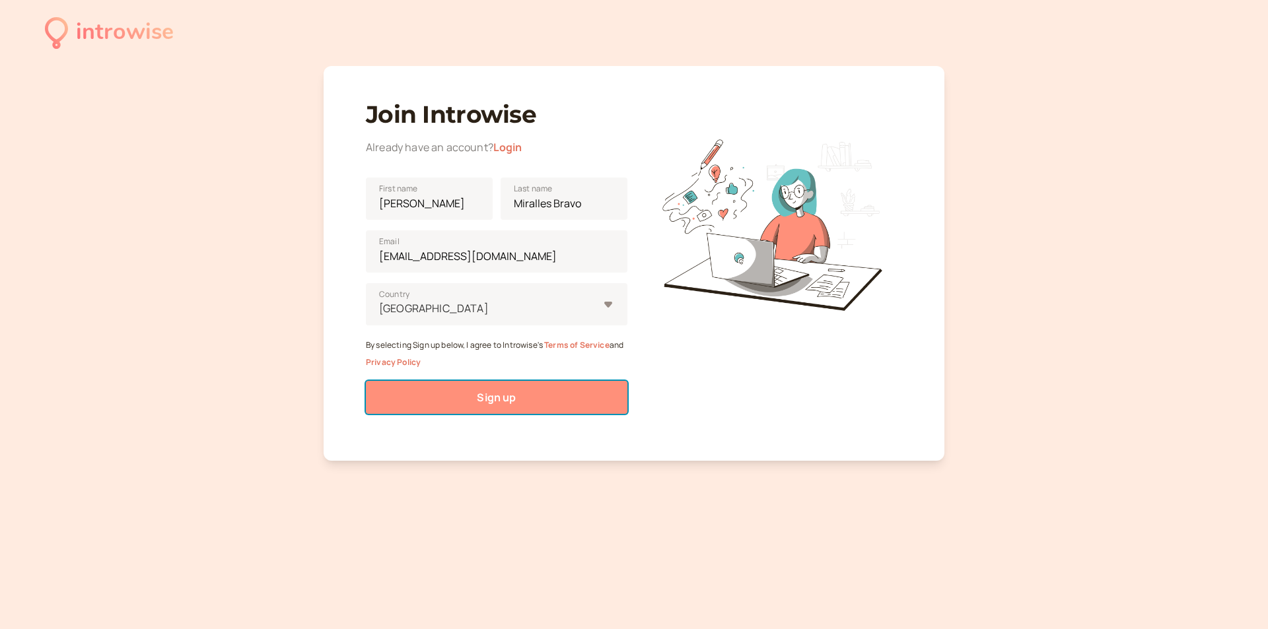
click at [475, 394] on button "Sign up" at bounding box center [497, 397] width 262 height 33
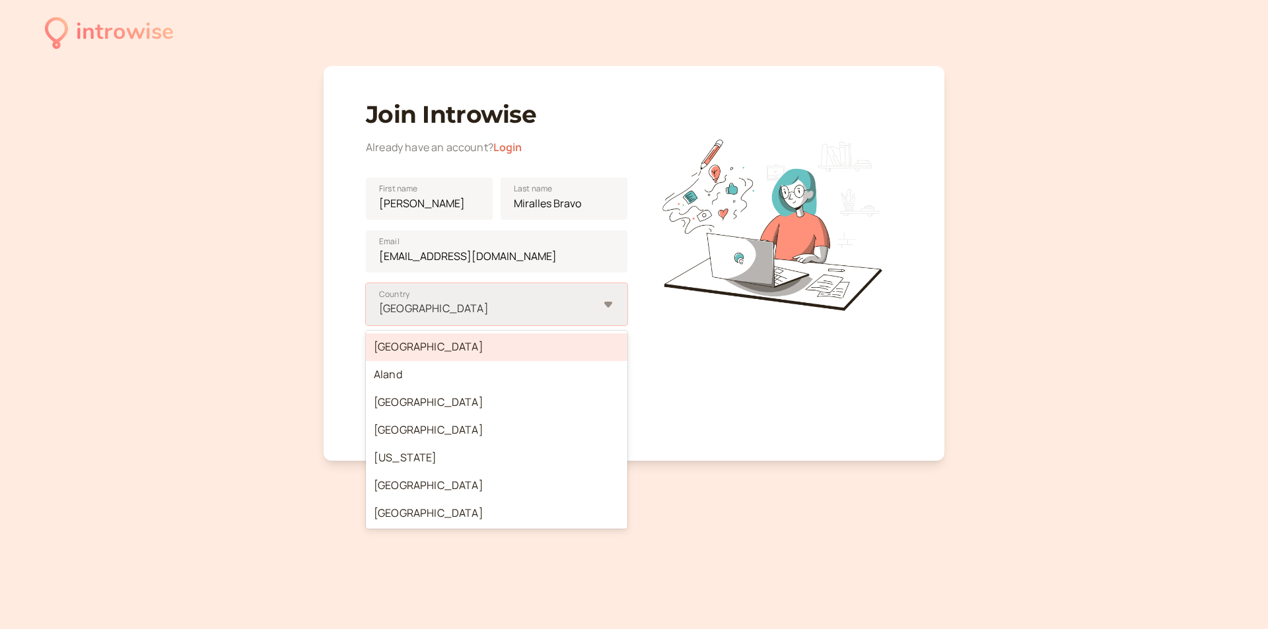
click at [607, 314] on div "[GEOGRAPHIC_DATA]" at bounding box center [497, 304] width 262 height 42
click at [380, 314] on input "option [GEOGRAPHIC_DATA] focused, 1 of 250. 250 results available. Use Up and D…" at bounding box center [379, 308] width 2 height 15
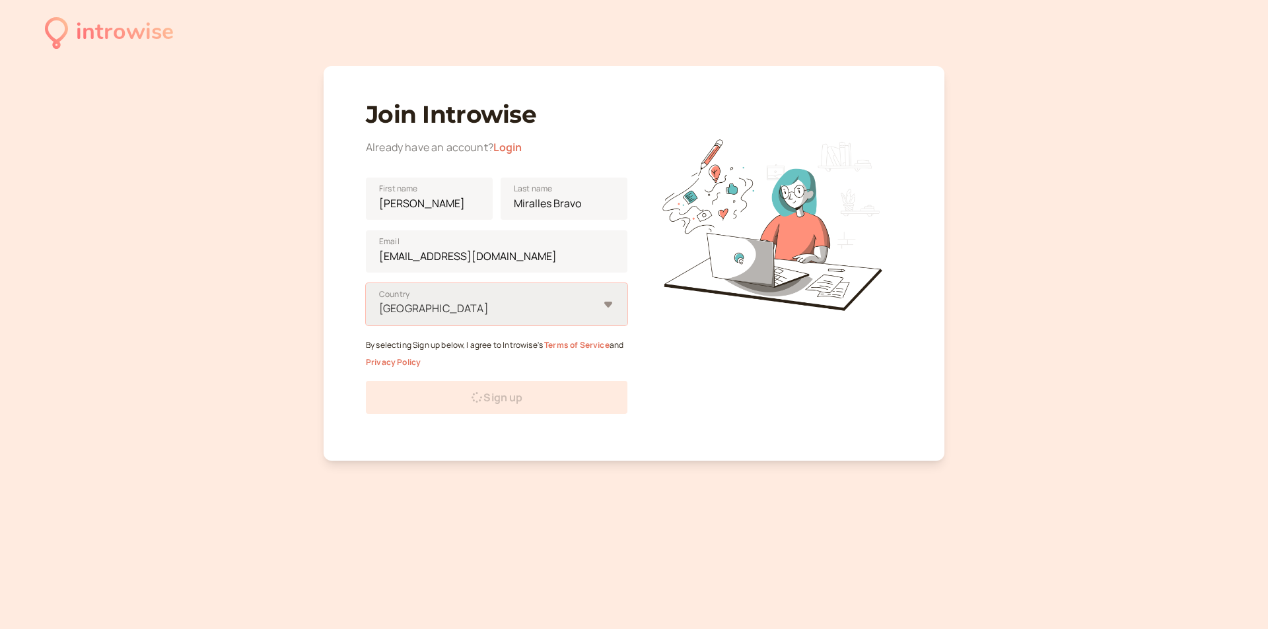
drag, startPoint x: 540, startPoint y: 314, endPoint x: 436, endPoint y: 298, distance: 105.7
click at [436, 298] on div "[GEOGRAPHIC_DATA]" at bounding box center [489, 309] width 221 height 24
click at [380, 301] on input "Select is focused ,type to refine list, press Down to open the menu, [GEOGRAPHI…" at bounding box center [379, 308] width 2 height 15
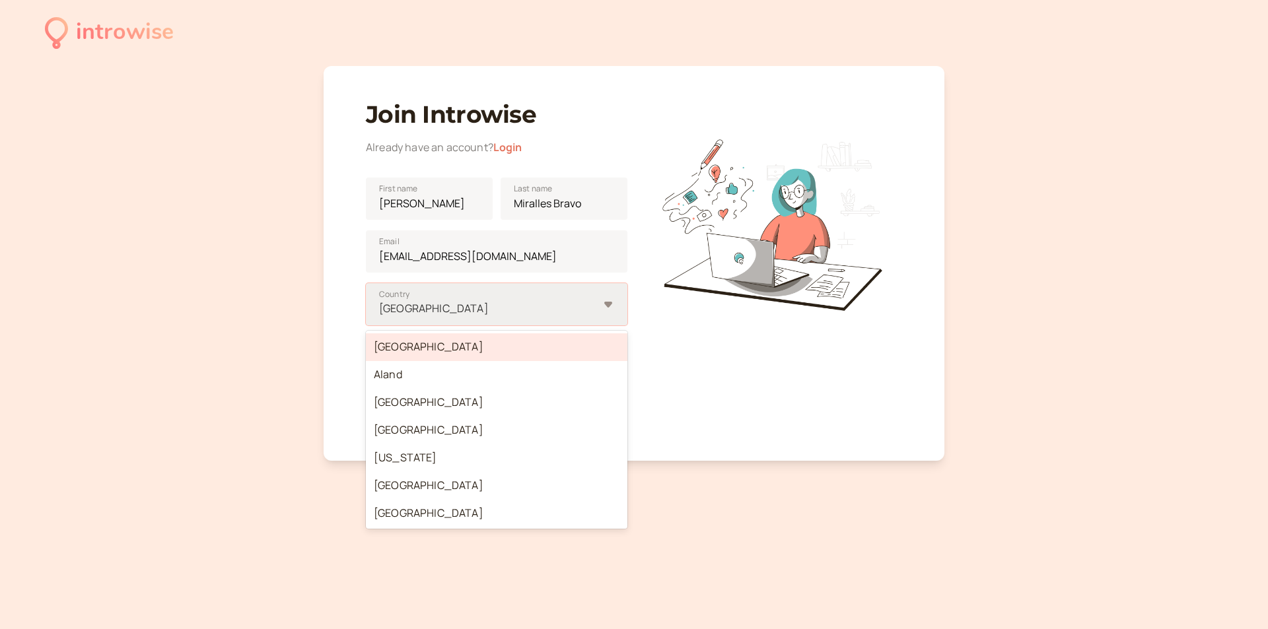
click at [485, 308] on div at bounding box center [488, 309] width 221 height 18
click at [380, 308] on input "option [GEOGRAPHIC_DATA] focused, 1 of 250. 250 results available. Use Up and D…" at bounding box center [379, 308] width 2 height 15
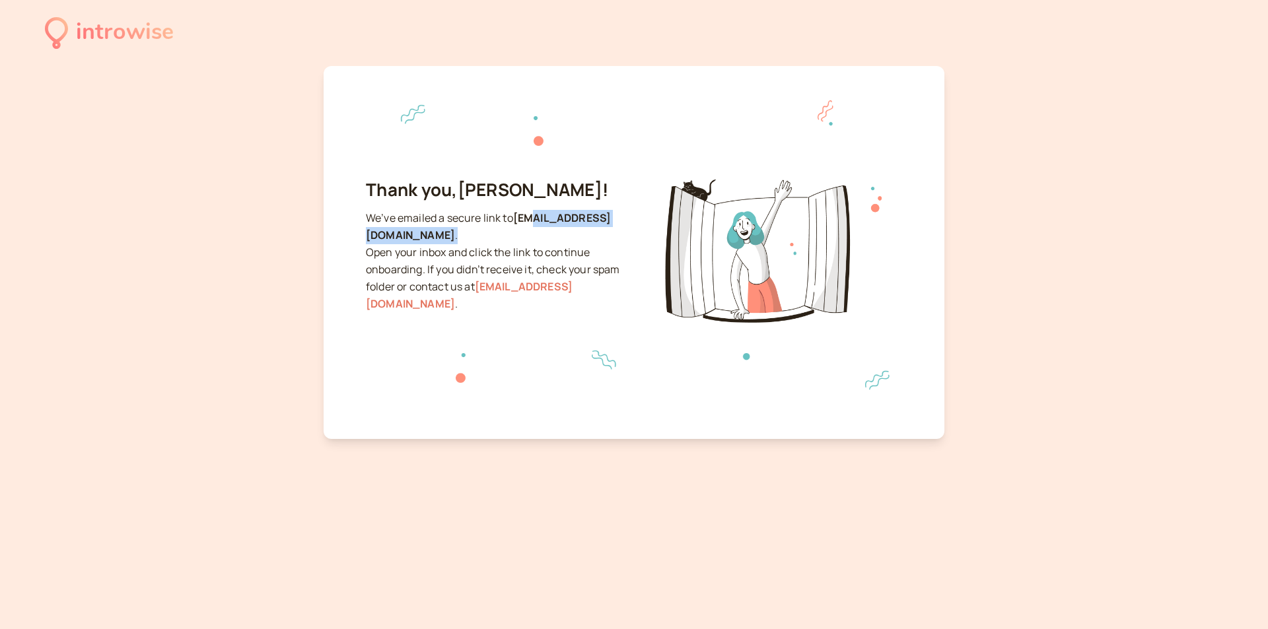
drag, startPoint x: 384, startPoint y: 236, endPoint x: 536, endPoint y: 236, distance: 151.3
click at [536, 236] on p "We’ve emailed a secure link to [EMAIL_ADDRESS][DOMAIN_NAME] . Open your inbox a…" at bounding box center [497, 261] width 262 height 102
click at [534, 238] on p "We’ve emailed a secure link to [EMAIL_ADDRESS][DOMAIN_NAME] . Open your inbox a…" at bounding box center [497, 261] width 262 height 102
drag, startPoint x: 527, startPoint y: 249, endPoint x: 573, endPoint y: 250, distance: 45.6
click at [573, 250] on p "We’ve emailed a secure link to [EMAIL_ADDRESS][DOMAIN_NAME] . Open your inbox a…" at bounding box center [497, 261] width 262 height 102
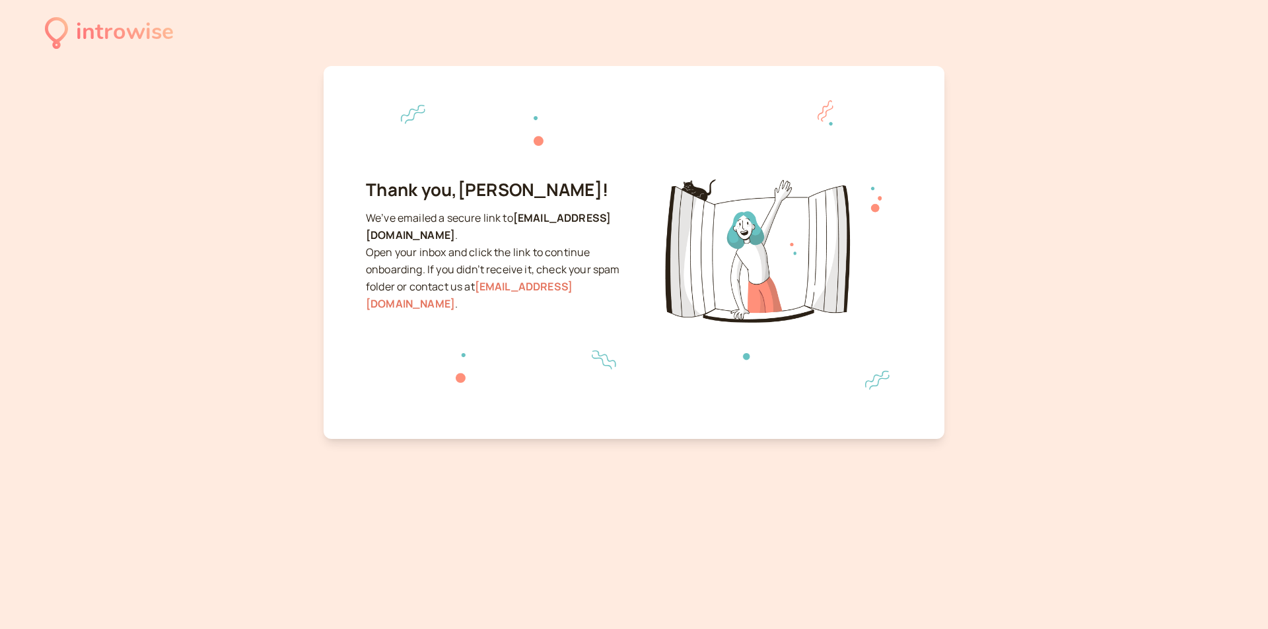
click at [542, 262] on p "We’ve emailed a secure link to [EMAIL_ADDRESS][DOMAIN_NAME] . Open your inbox a…" at bounding box center [497, 261] width 262 height 102
click at [517, 280] on link "[EMAIL_ADDRESS][DOMAIN_NAME]" at bounding box center [469, 295] width 207 height 32
drag, startPoint x: 392, startPoint y: 213, endPoint x: 546, endPoint y: 201, distance: 154.4
click at [529, 218] on p "We’ve emailed a secure link to [EMAIL_ADDRESS][DOMAIN_NAME] . Open your inbox a…" at bounding box center [497, 261] width 262 height 102
click at [547, 199] on div "Thank you, [PERSON_NAME] ! We’ve emailed a secure link to [EMAIL_ADDRESS][DOMAI…" at bounding box center [497, 251] width 262 height 143
